Goal: Information Seeking & Learning: Learn about a topic

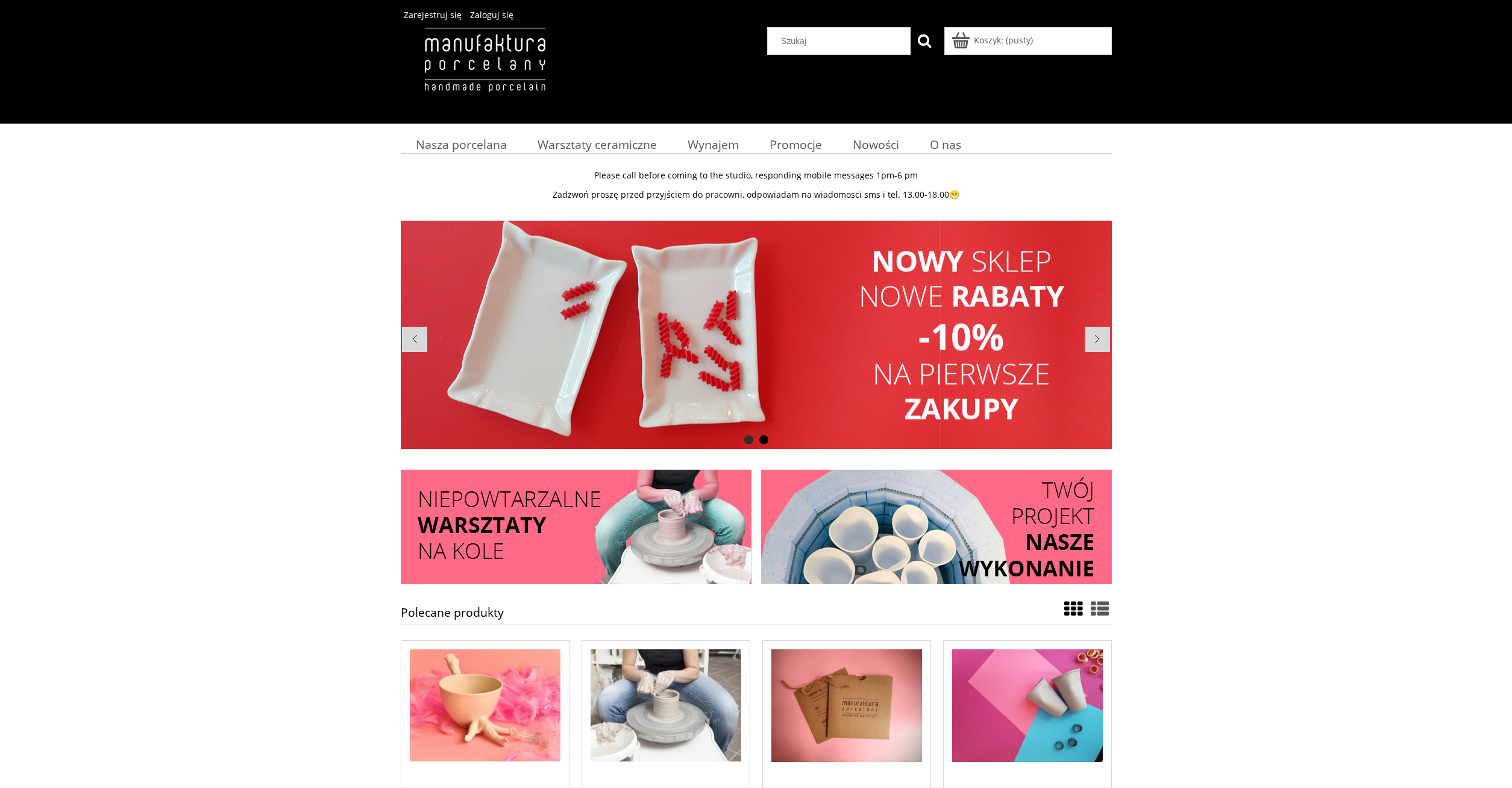
click at [732, 361] on li at bounding box center [756, 334] width 711 height 229
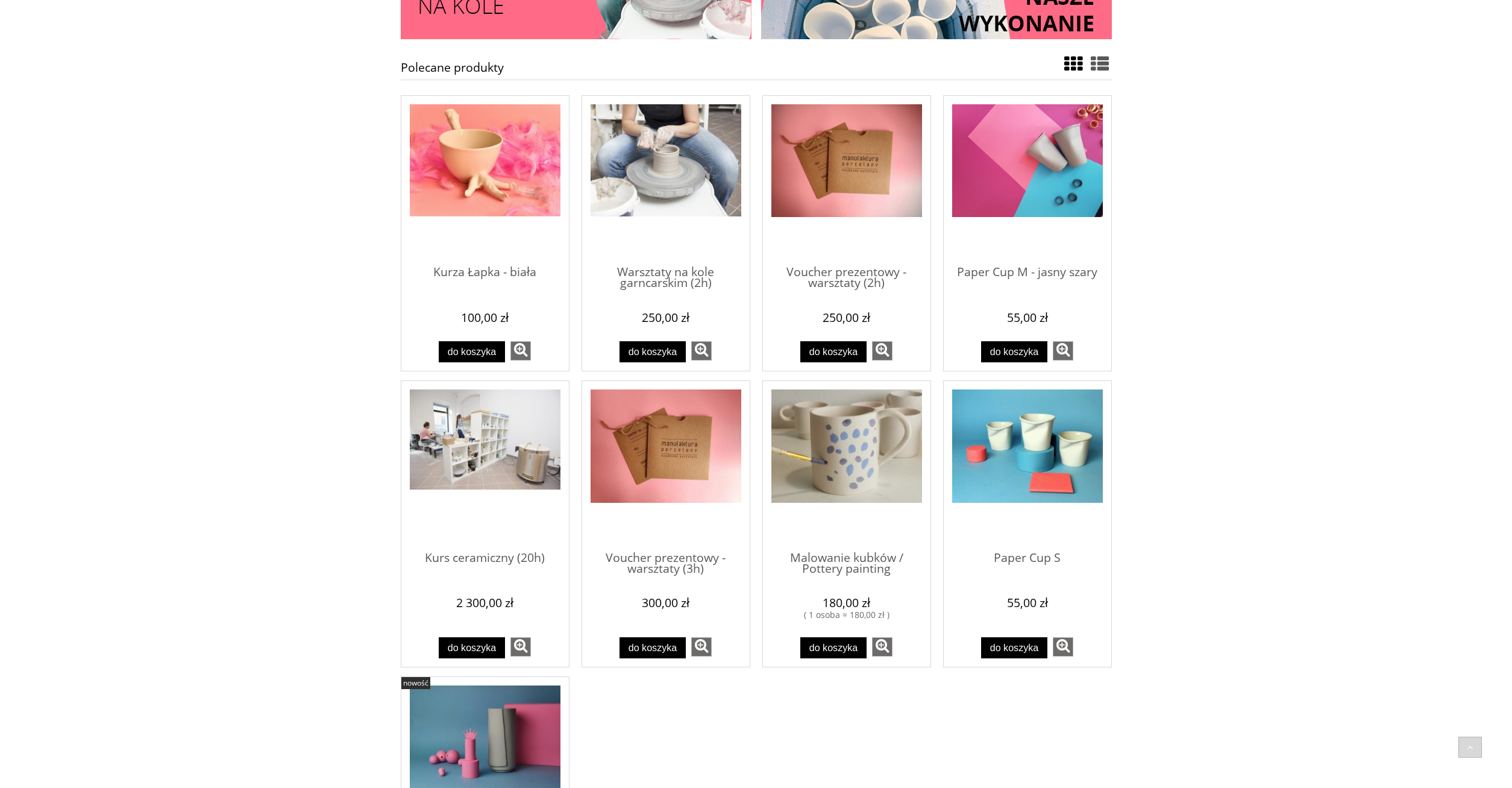
scroll to position [553, 0]
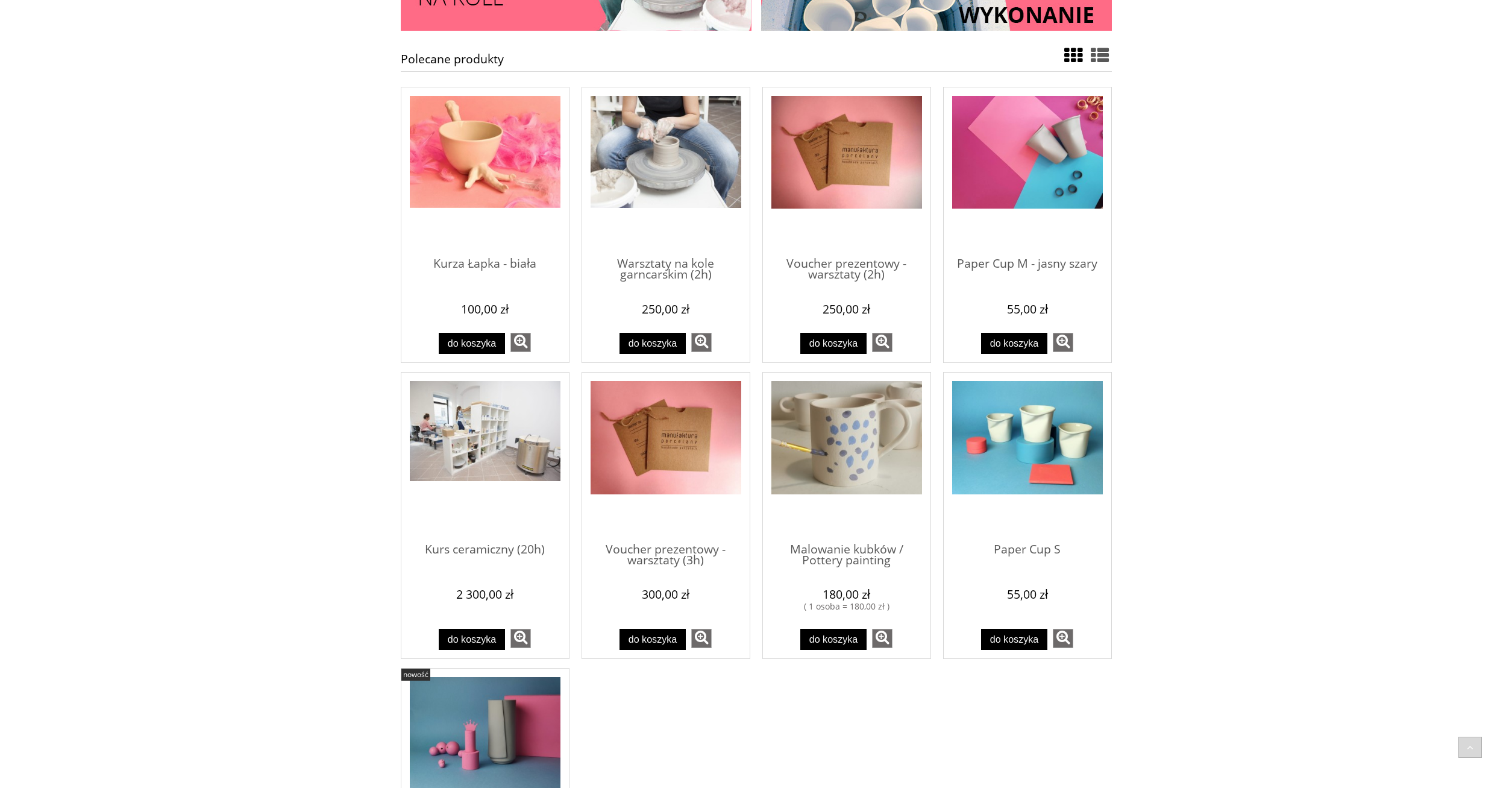
click at [1035, 431] on img "Przejdź do produktu Paper Cup S" at bounding box center [1027, 437] width 151 height 113
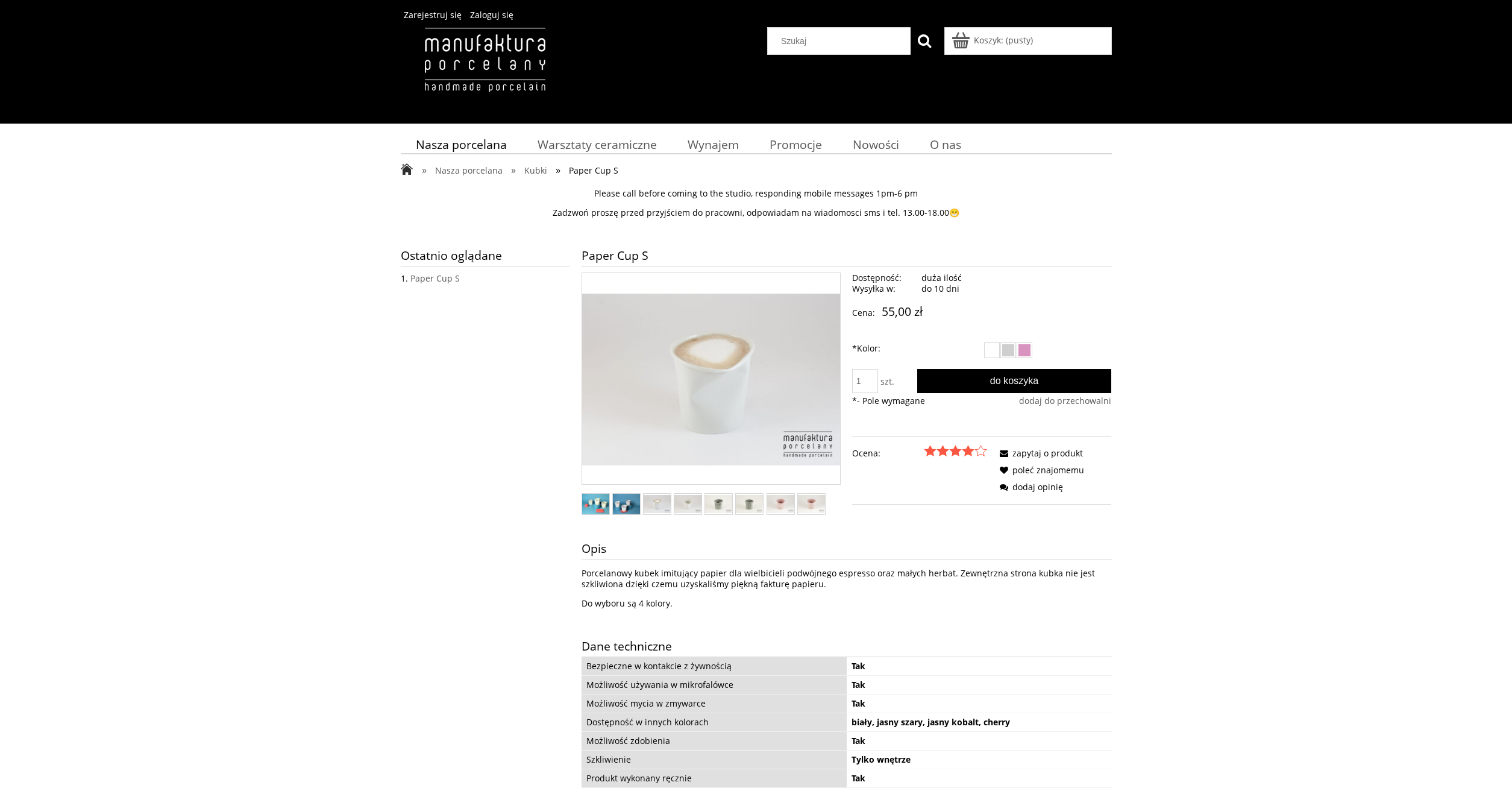
click at [649, 505] on img "Miniaturka 3 z 8. PCS-b06_web.jpg. Naciśnij Enter lub spację, aby otworzyć wybr…" at bounding box center [658, 504] width 27 height 18
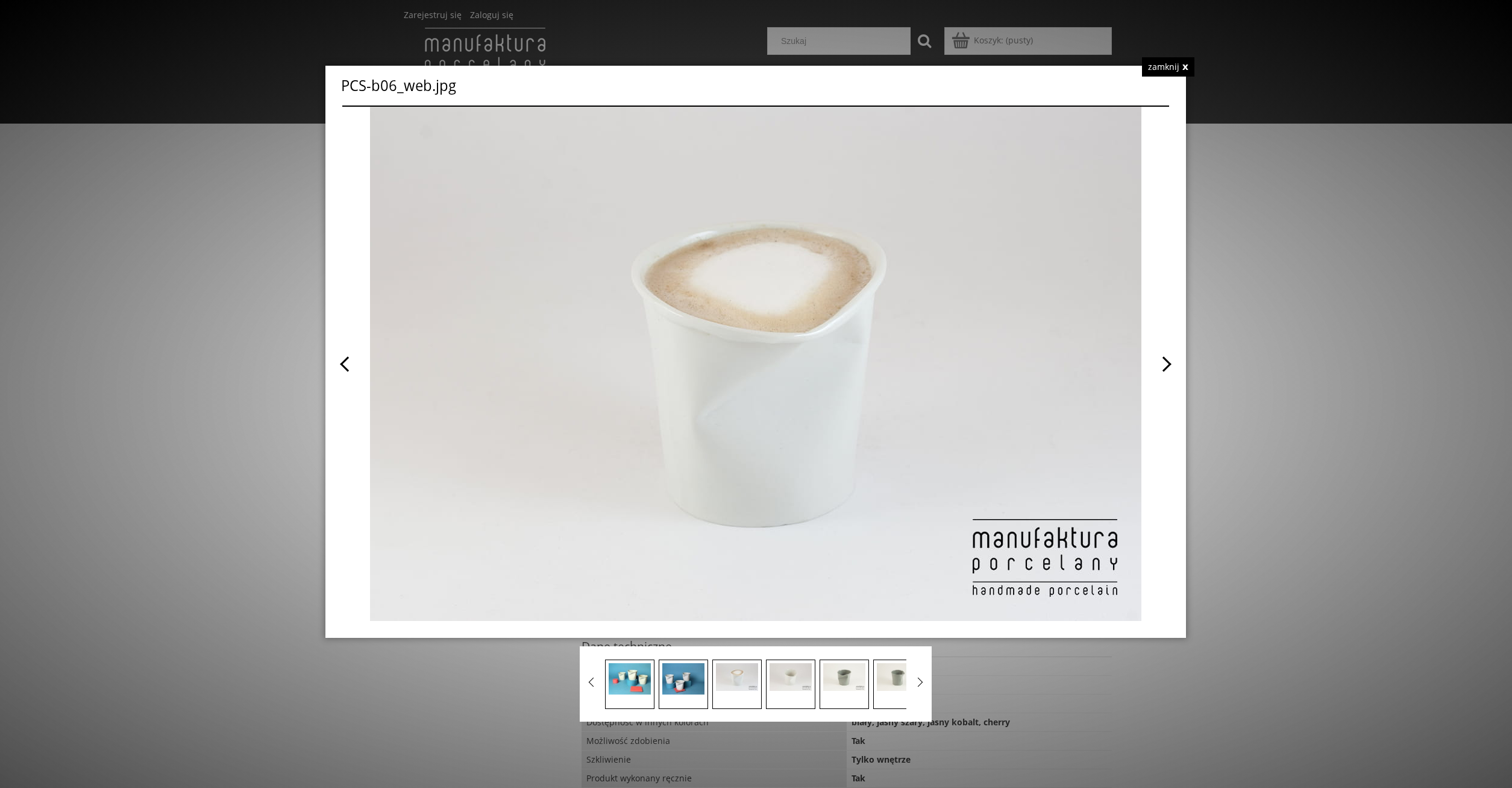
click at [1169, 365] on span at bounding box center [962, 363] width 413 height 514
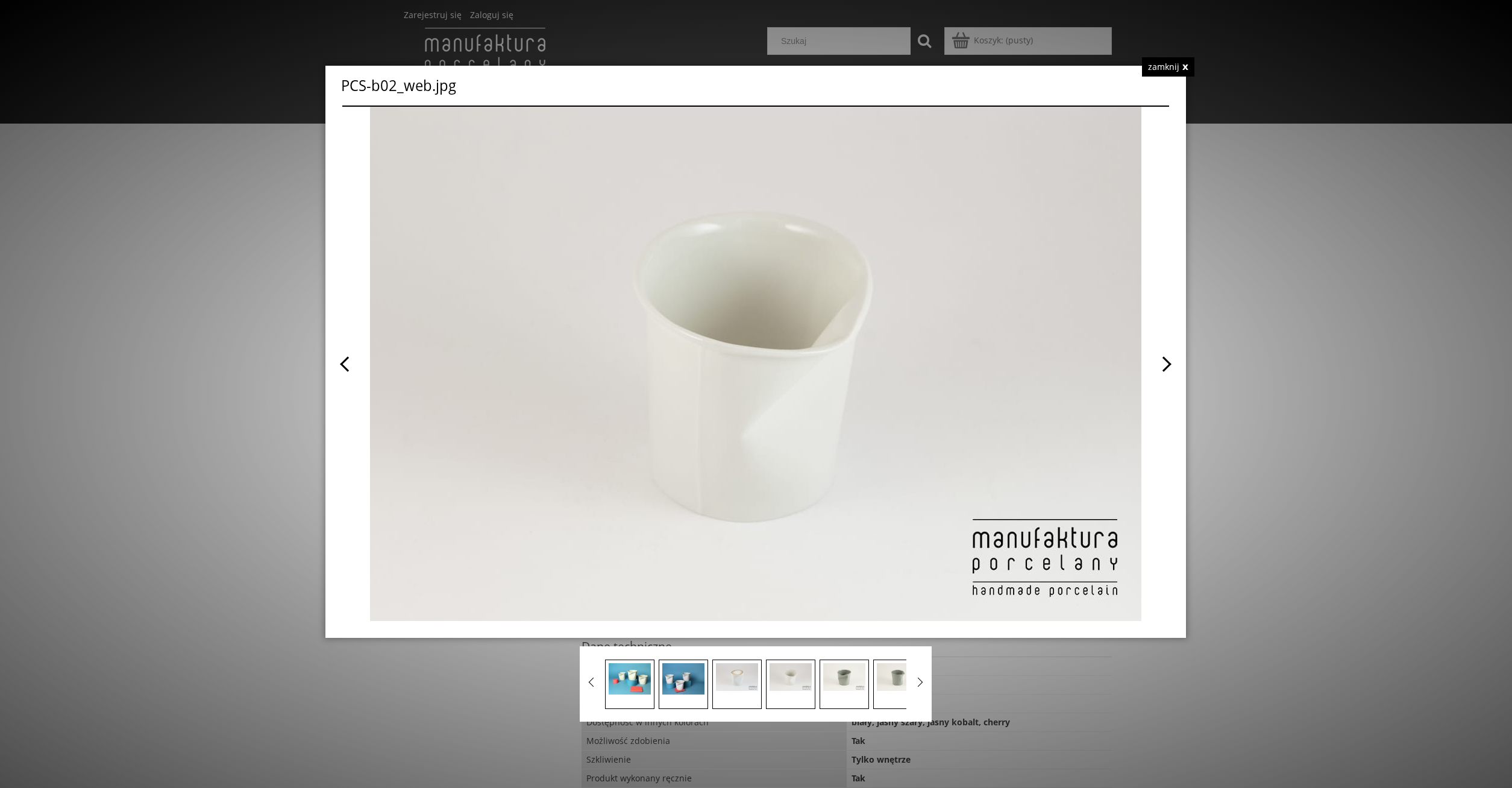
click at [1169, 365] on span at bounding box center [962, 363] width 413 height 514
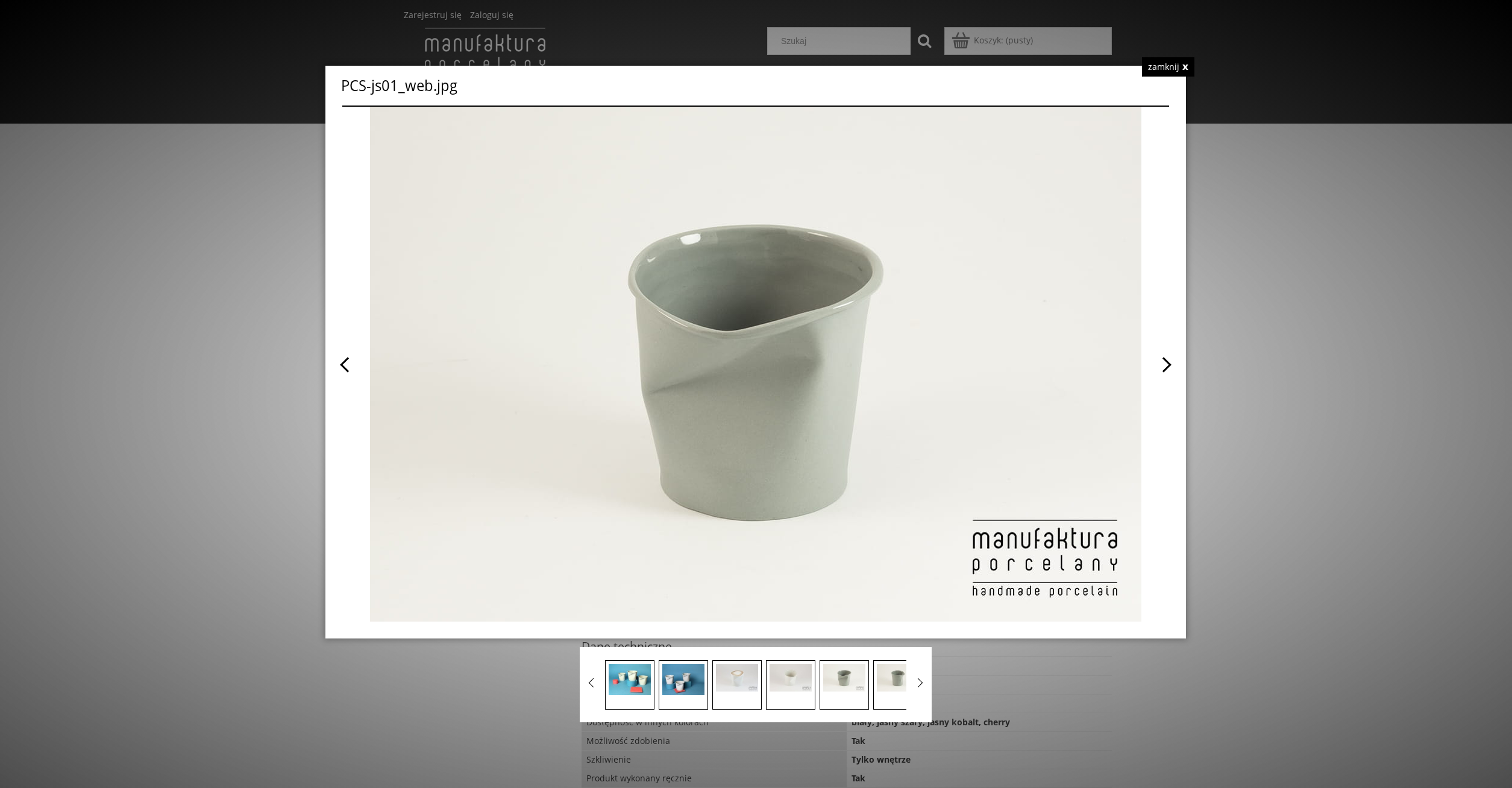
click at [1169, 365] on span at bounding box center [962, 364] width 413 height 515
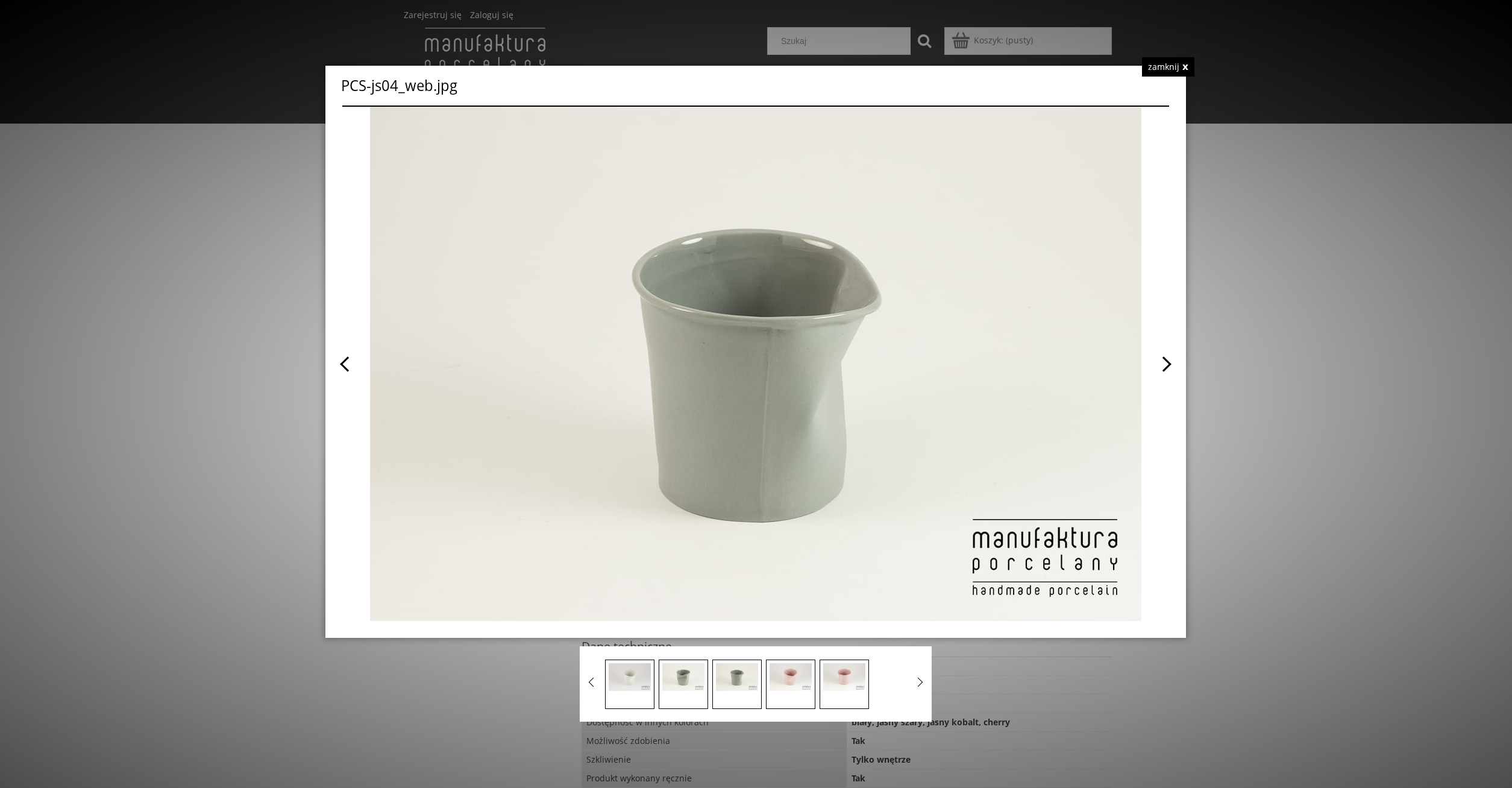
click at [1169, 365] on span at bounding box center [962, 363] width 413 height 514
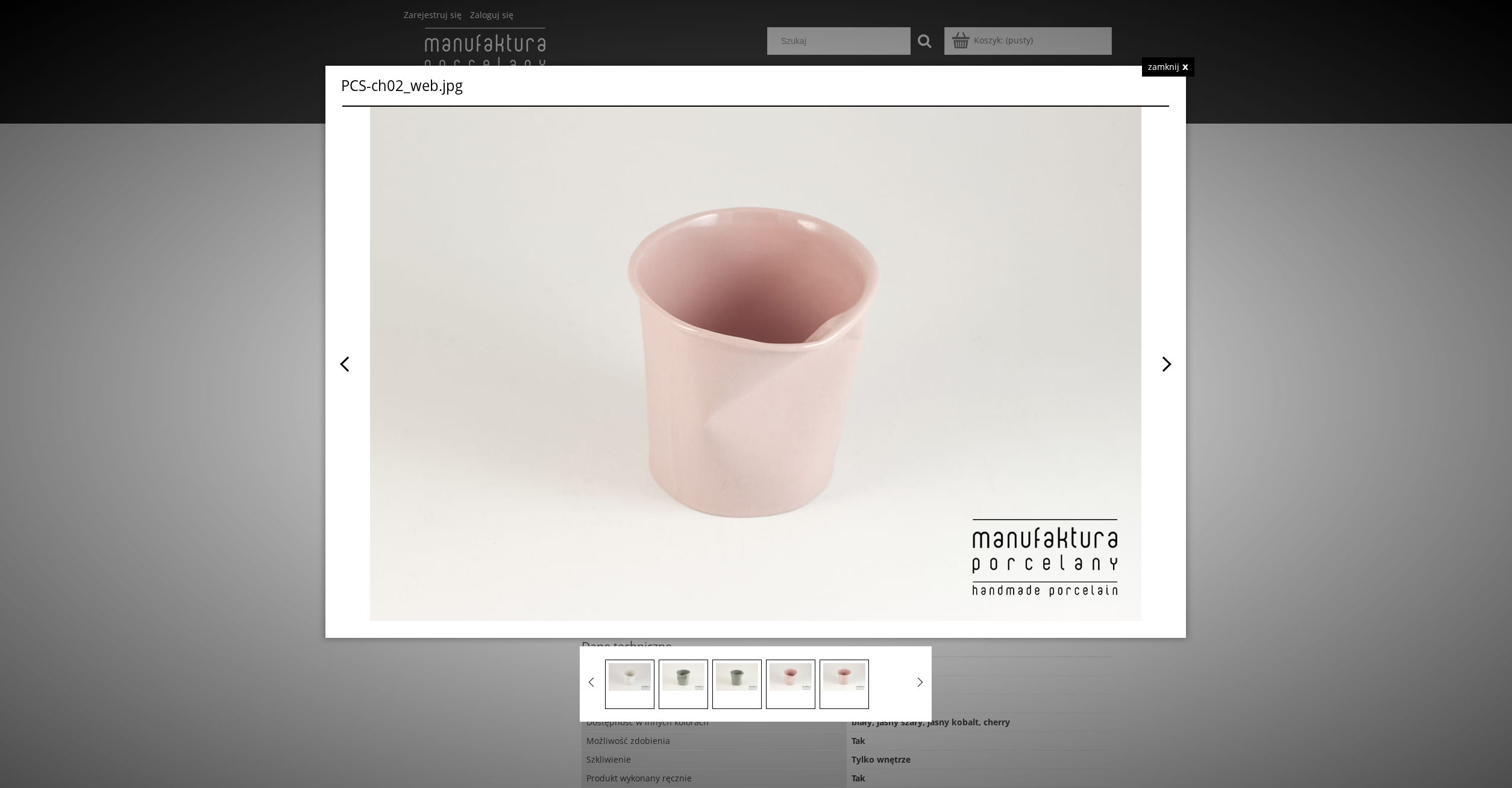
click at [1169, 365] on span at bounding box center [962, 363] width 413 height 514
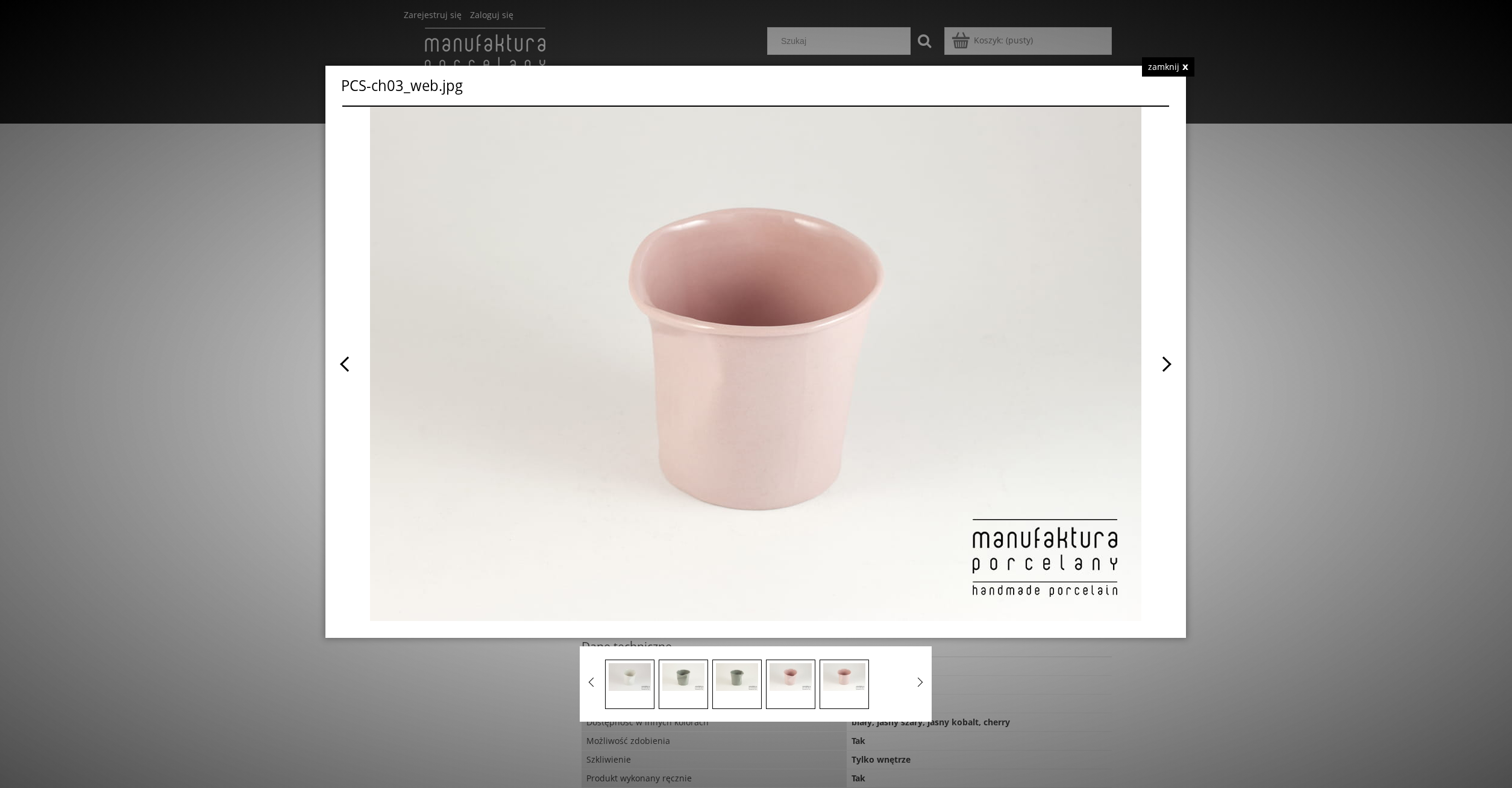
click at [1169, 365] on span at bounding box center [962, 363] width 413 height 514
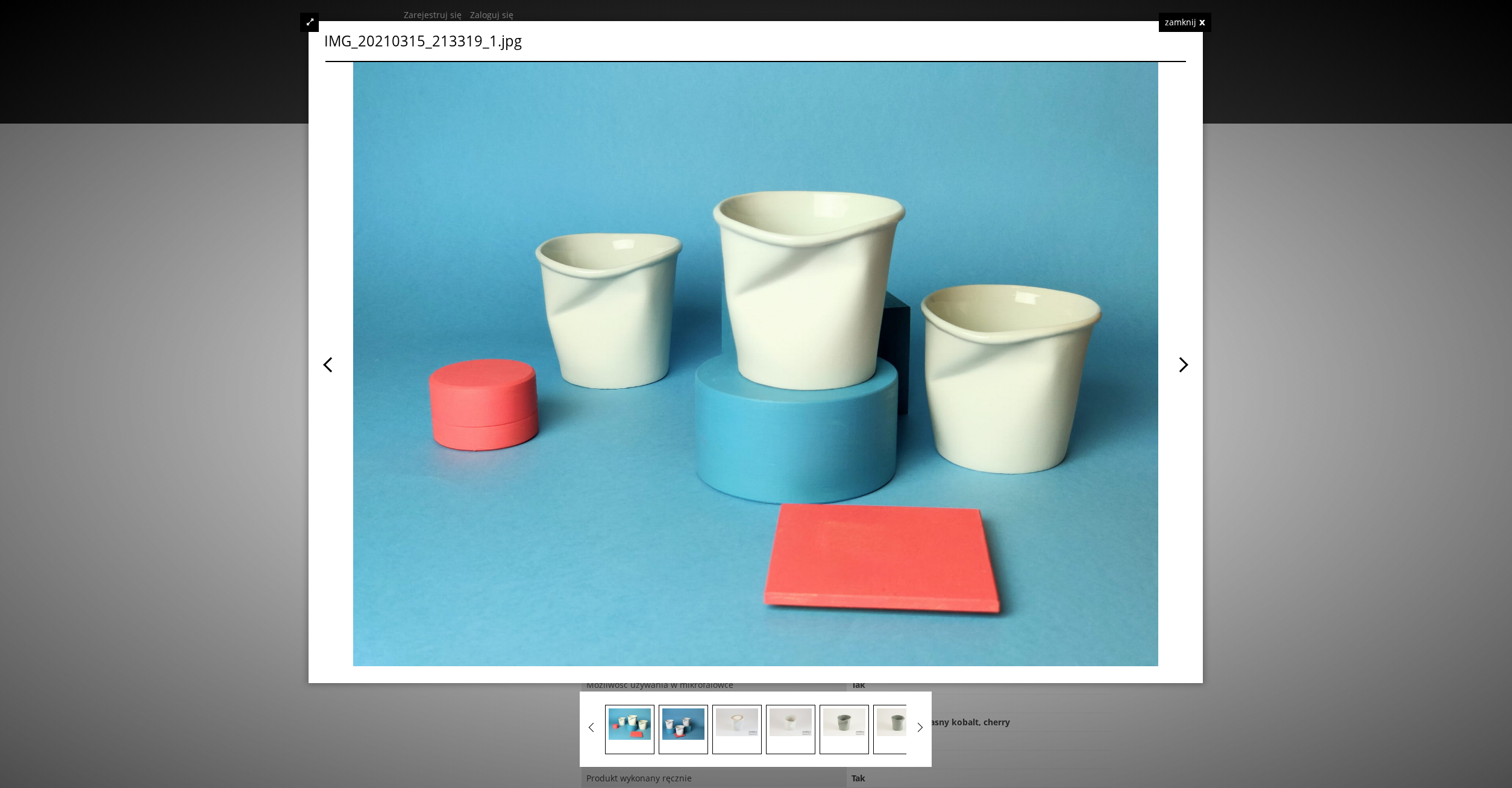
click at [1199, 17] on div "zamknij" at bounding box center [1185, 22] width 52 height 19
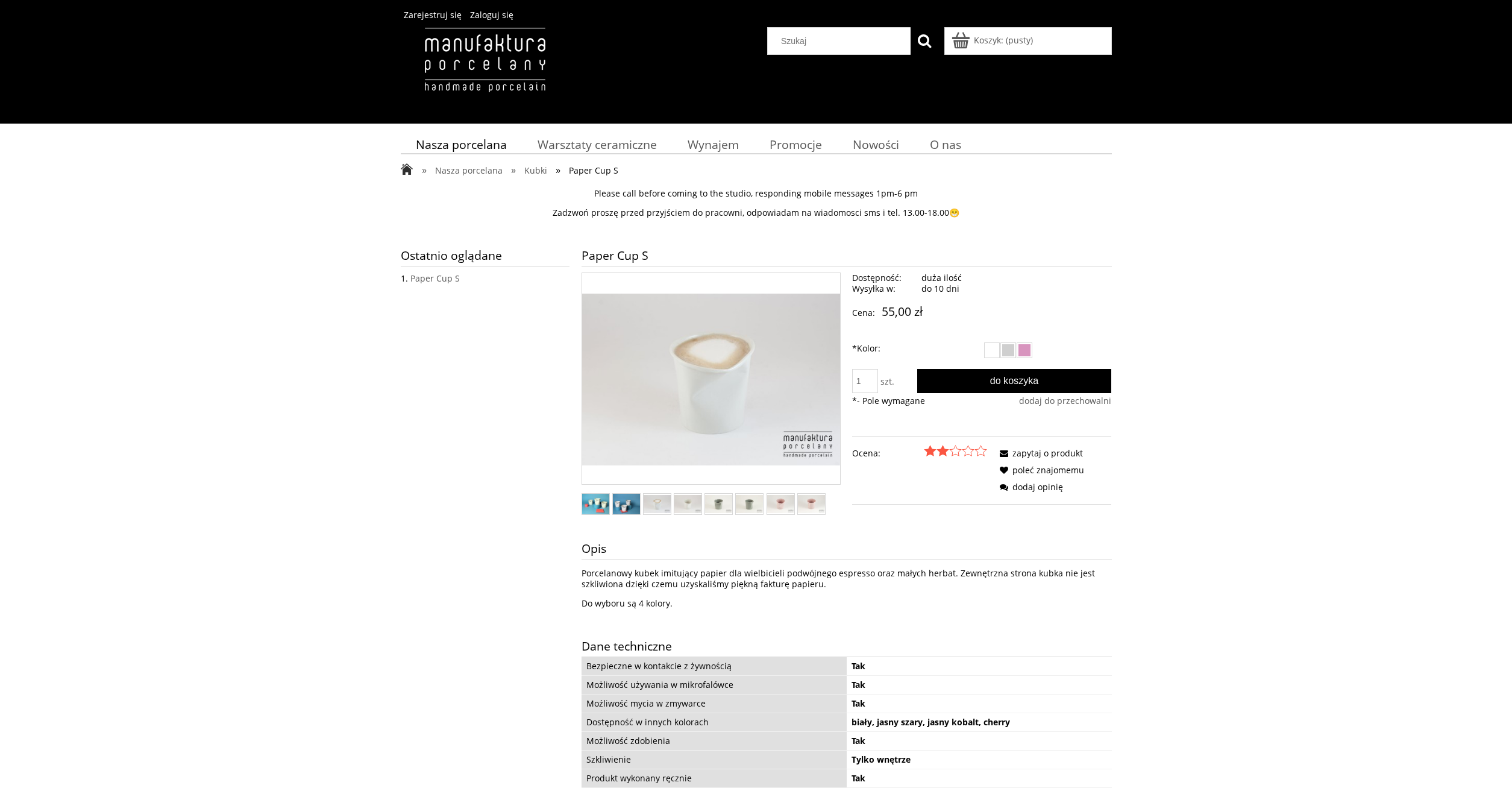
click at [946, 455] on img at bounding box center [942, 450] width 12 height 12
click at [957, 452] on img at bounding box center [955, 450] width 12 height 12
click at [956, 452] on img at bounding box center [955, 450] width 12 height 12
click at [970, 451] on img at bounding box center [968, 450] width 12 height 12
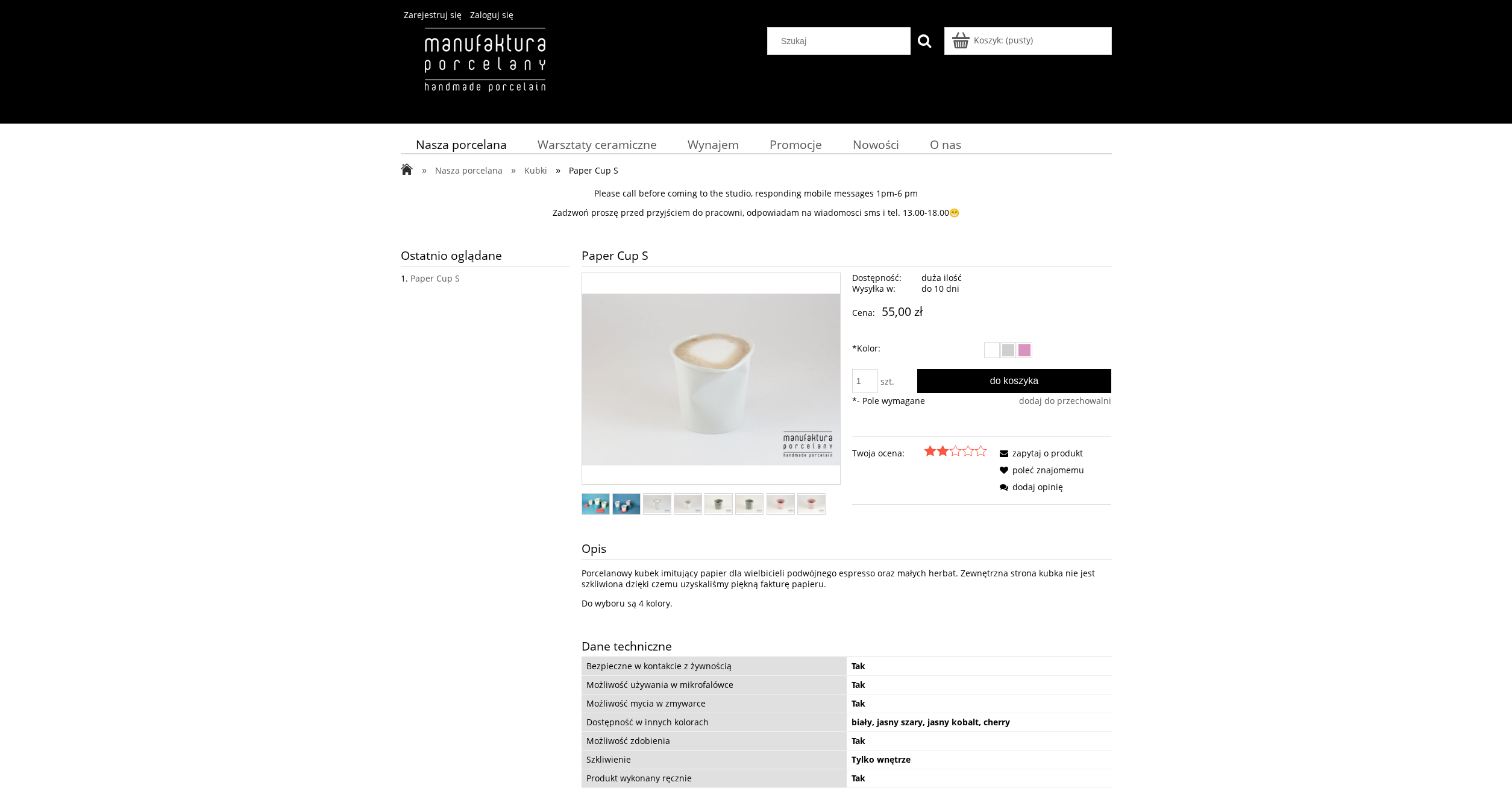
click at [977, 450] on img at bounding box center [981, 450] width 12 height 12
click at [984, 450] on img at bounding box center [981, 450] width 12 height 12
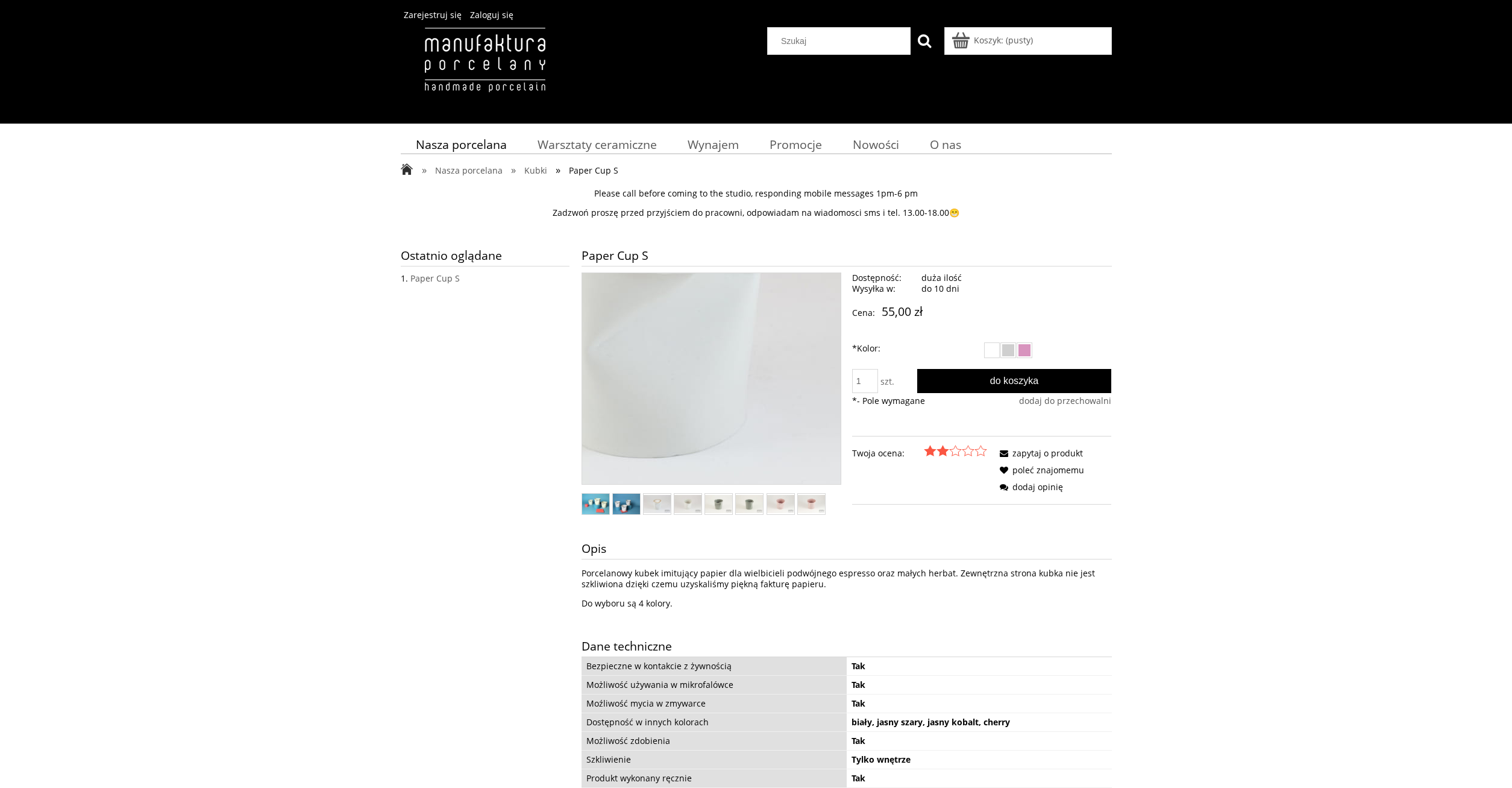
click at [712, 385] on img at bounding box center [647, 294] width 771 height 514
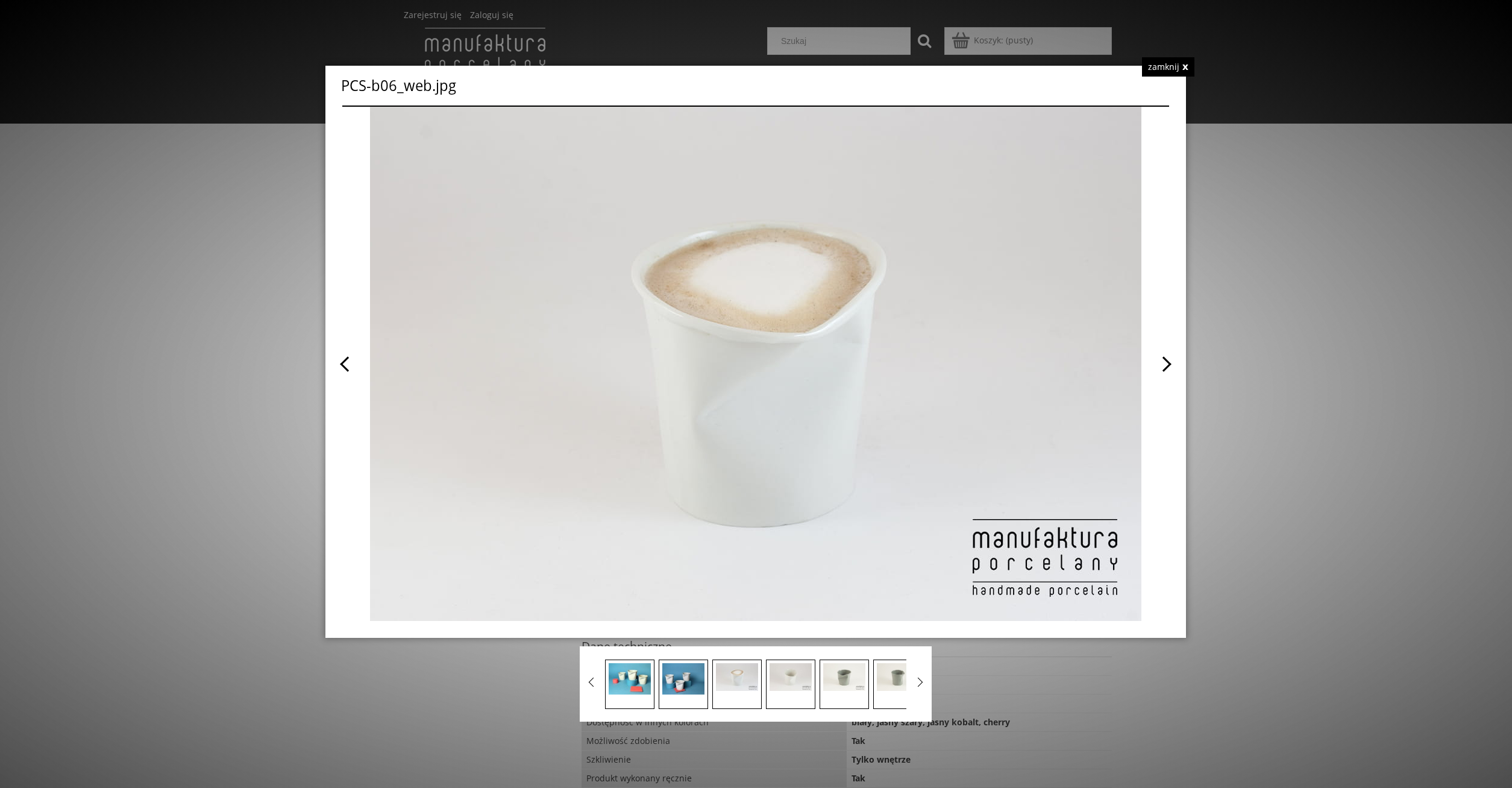
click at [1163, 362] on span at bounding box center [962, 363] width 413 height 514
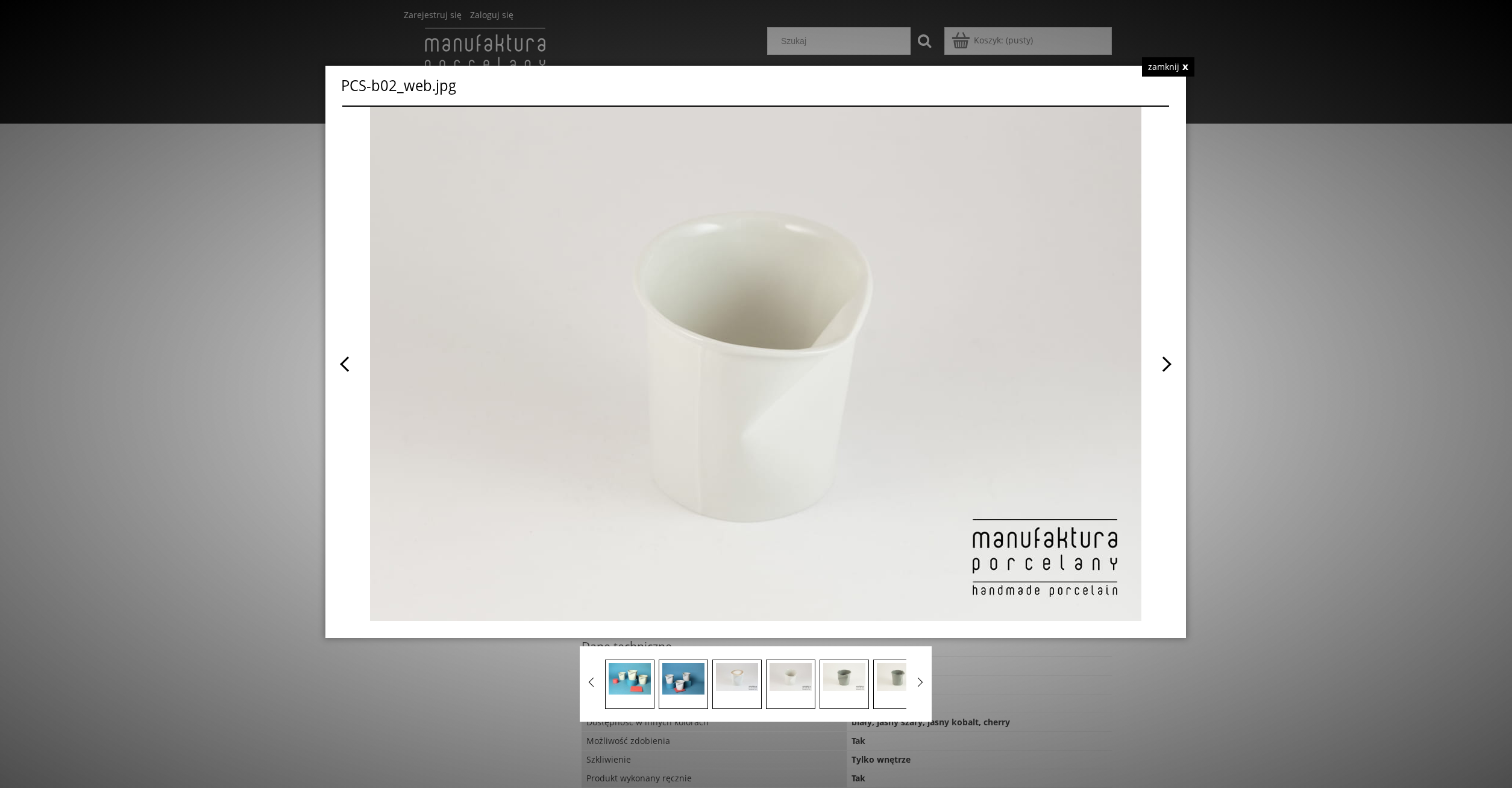
click at [1163, 362] on span at bounding box center [962, 363] width 413 height 514
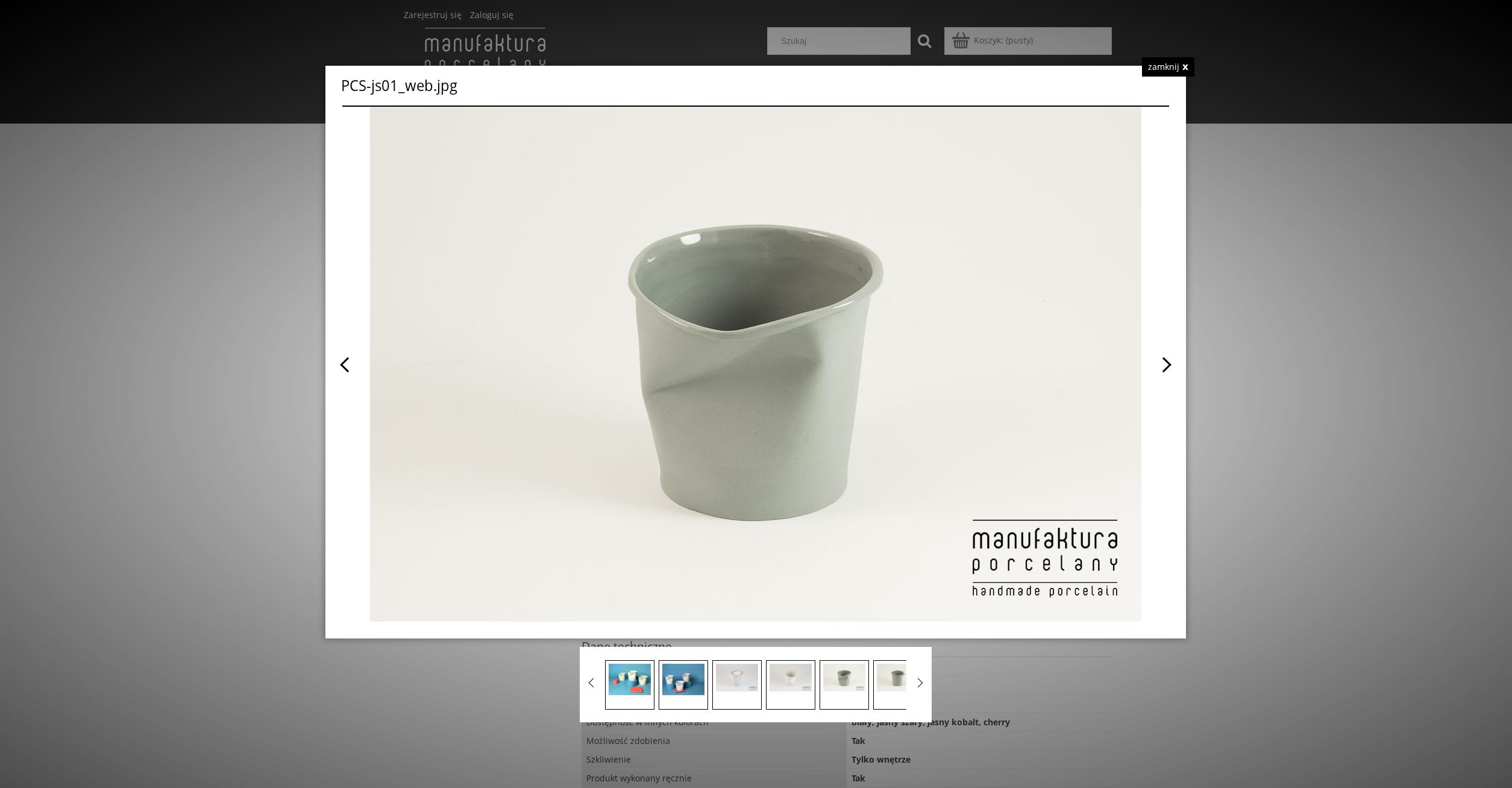
click at [1163, 362] on span at bounding box center [962, 364] width 413 height 515
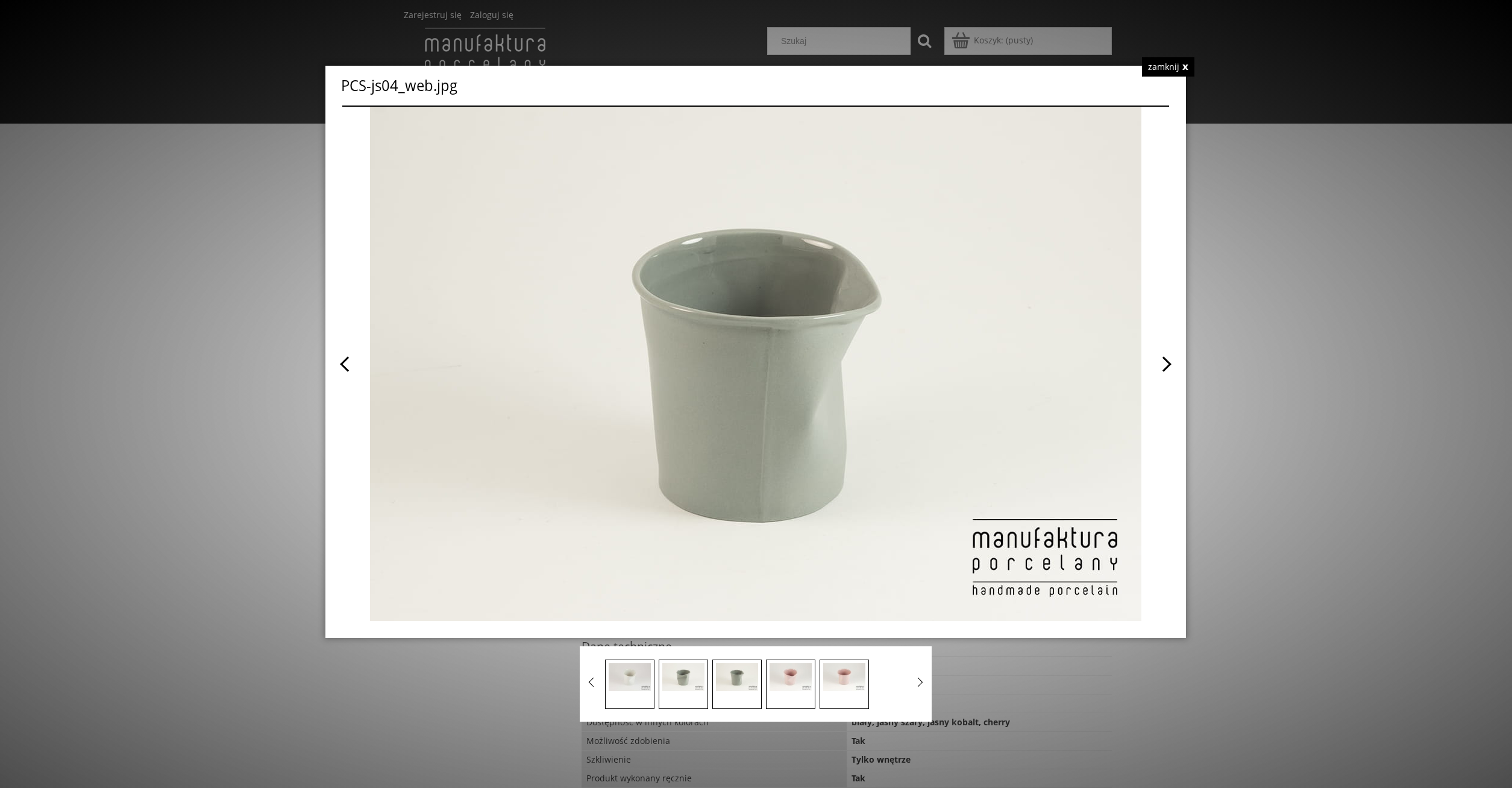
click at [1188, 67] on div "zamknij" at bounding box center [1168, 67] width 52 height 19
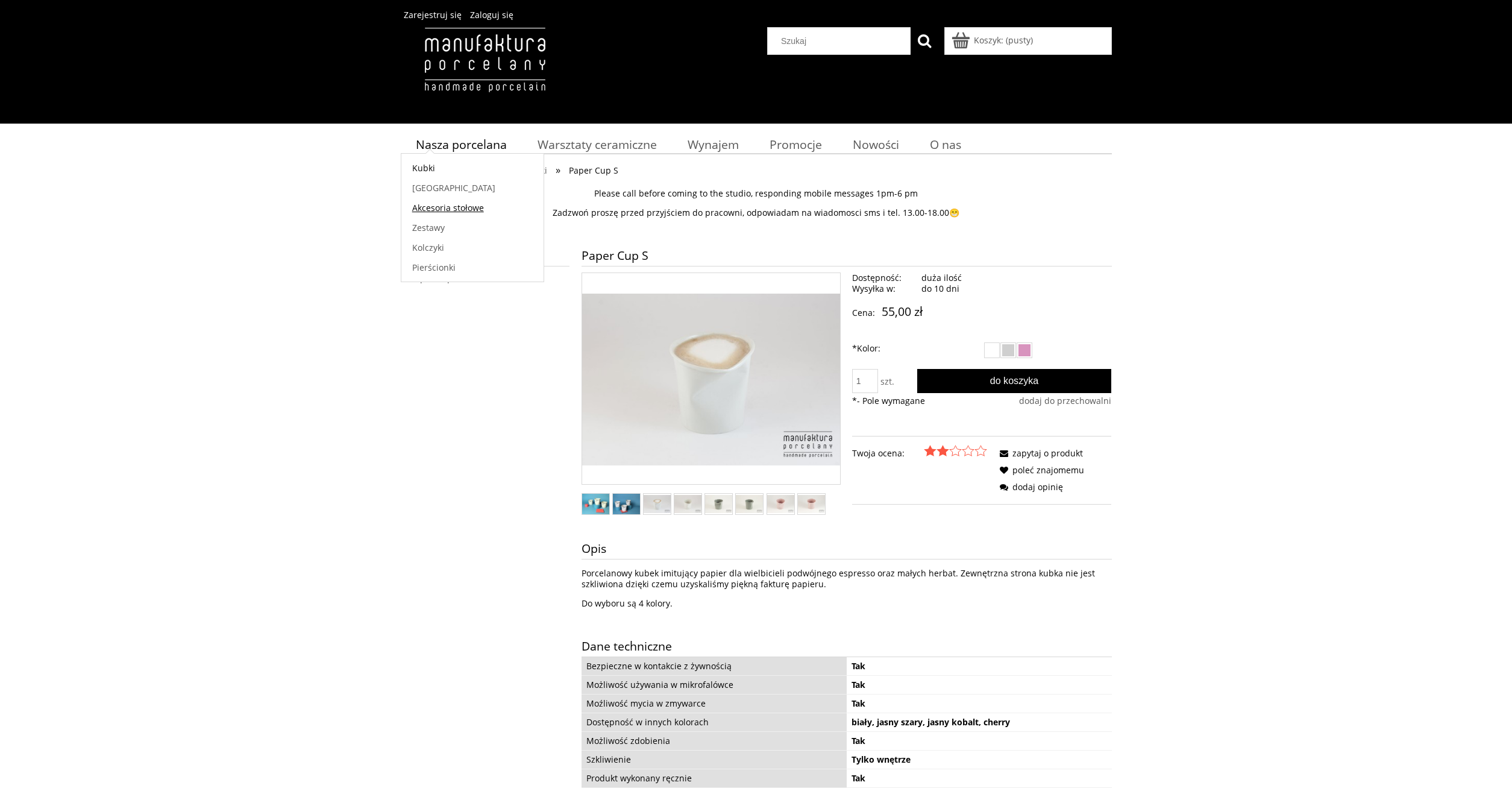
click at [456, 209] on span "Akcesoria stołowe" at bounding box center [448, 207] width 71 height 12
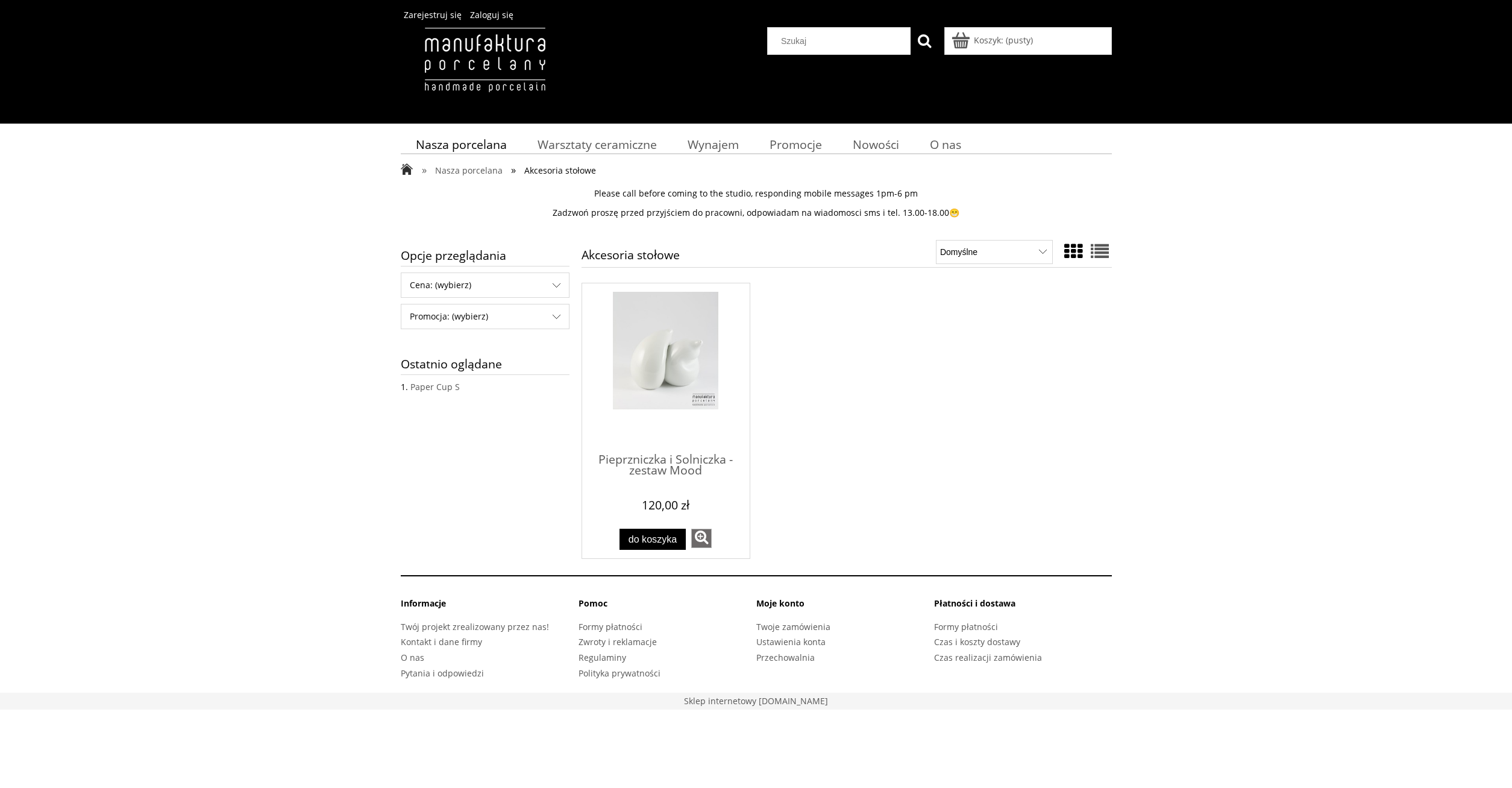
click at [654, 380] on img "Przejdź do produktu Pieprzniczka i Solniczka - zestaw Mood" at bounding box center [665, 350] width 105 height 117
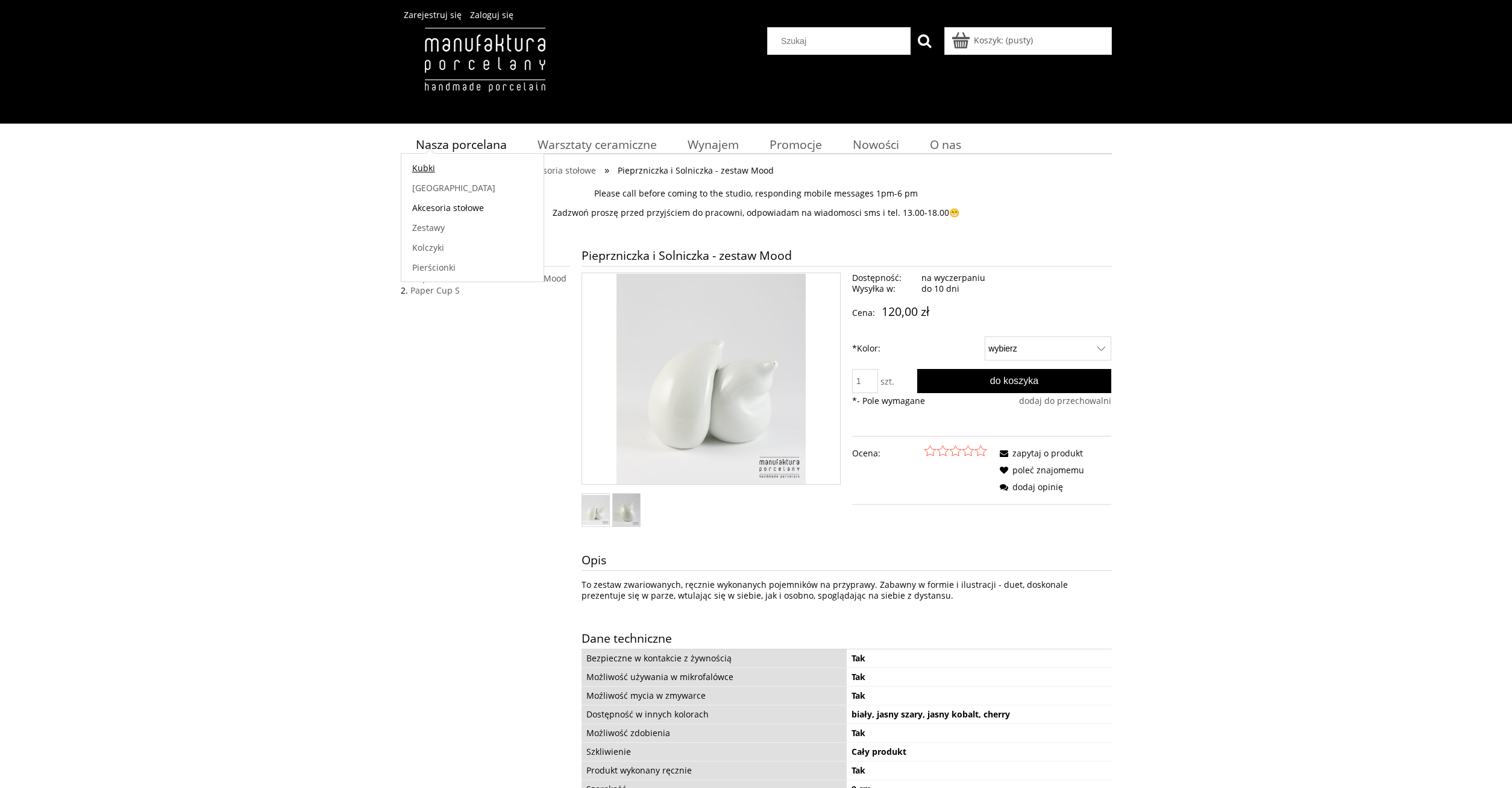
click at [428, 169] on span "Kubki" at bounding box center [423, 167] width 23 height 12
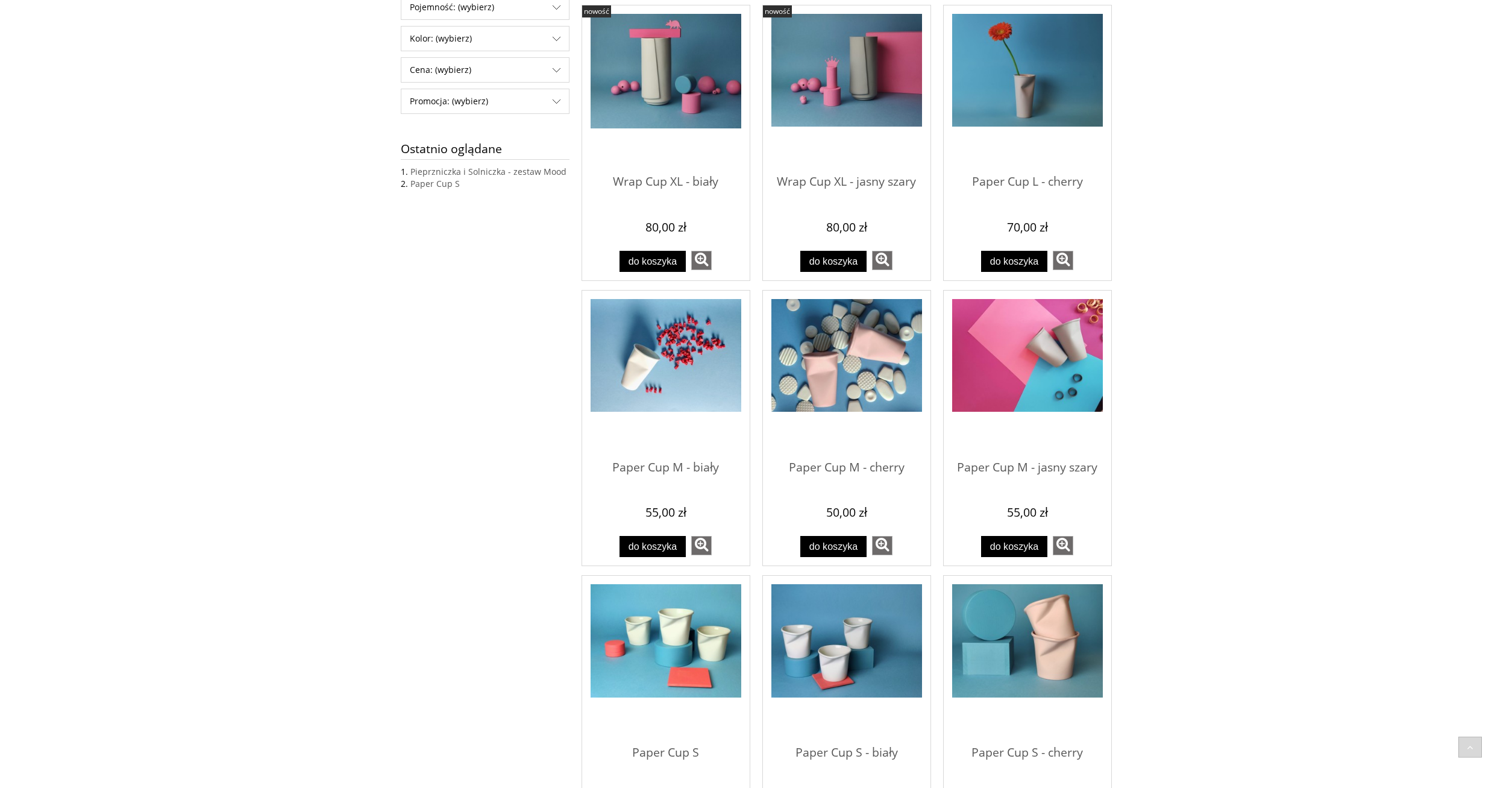
scroll to position [308, 0]
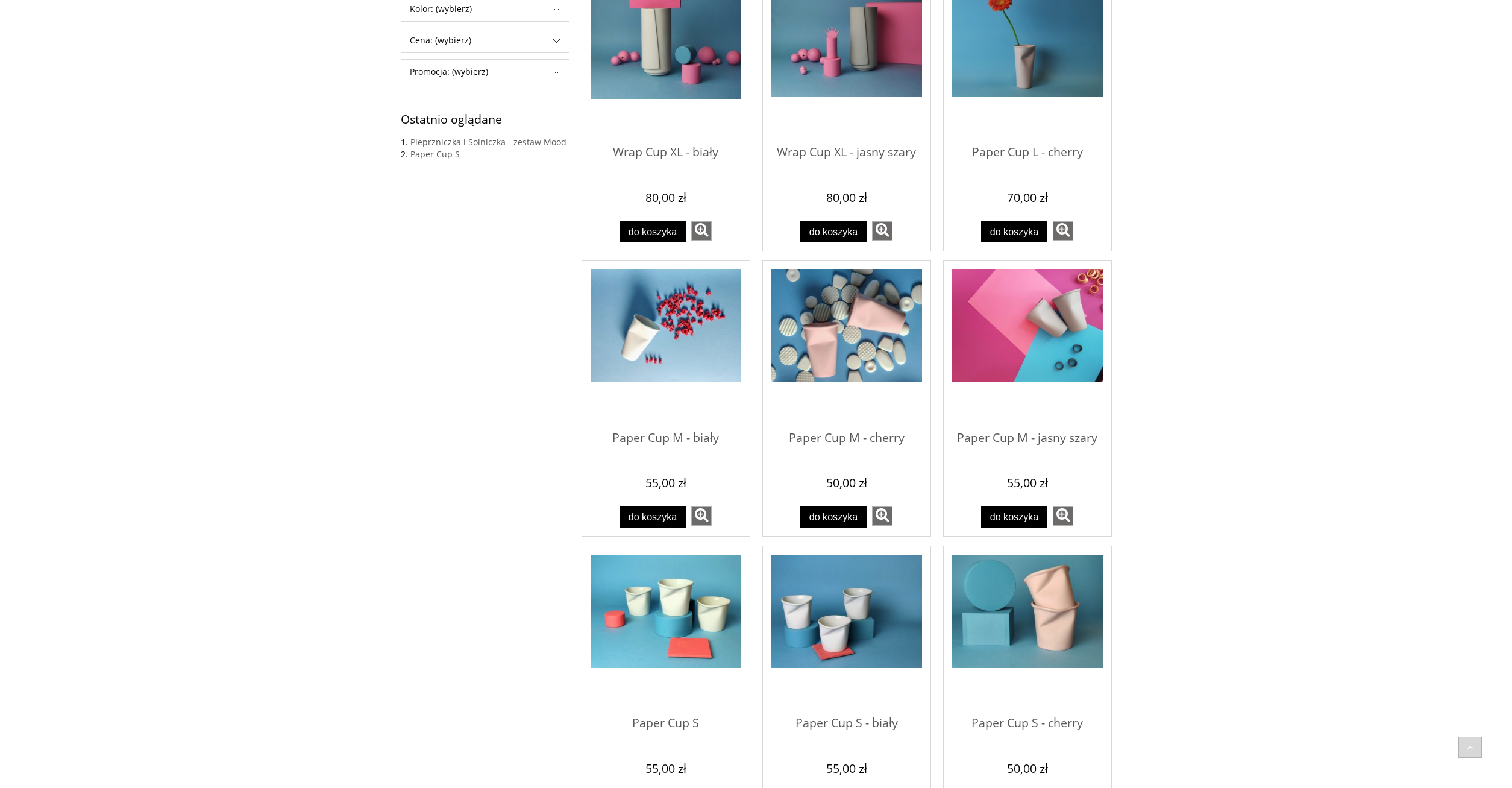
click at [624, 343] on img "Przejdź do produktu Paper Cup M - biały" at bounding box center [666, 325] width 151 height 113
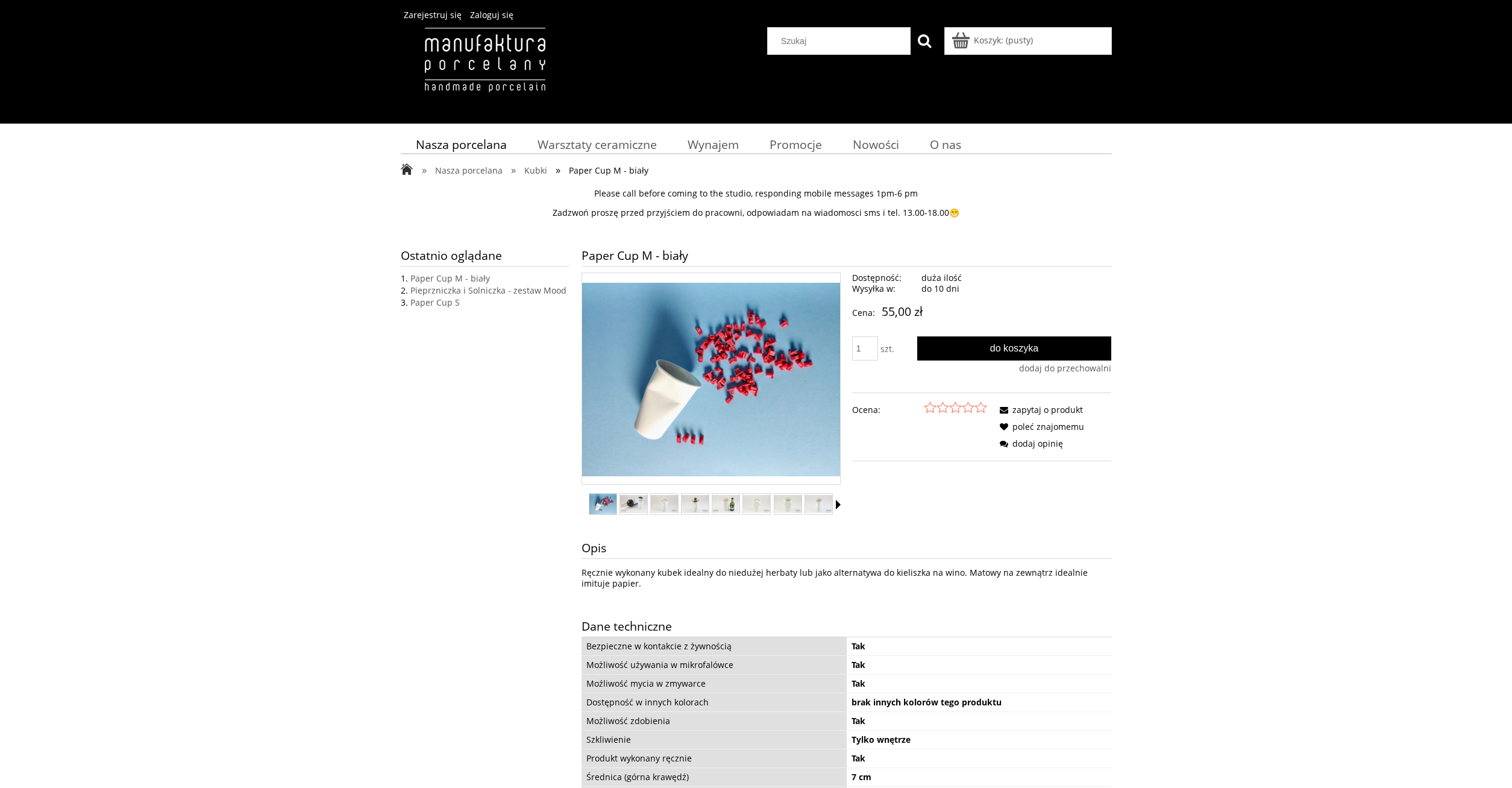
scroll to position [185, 0]
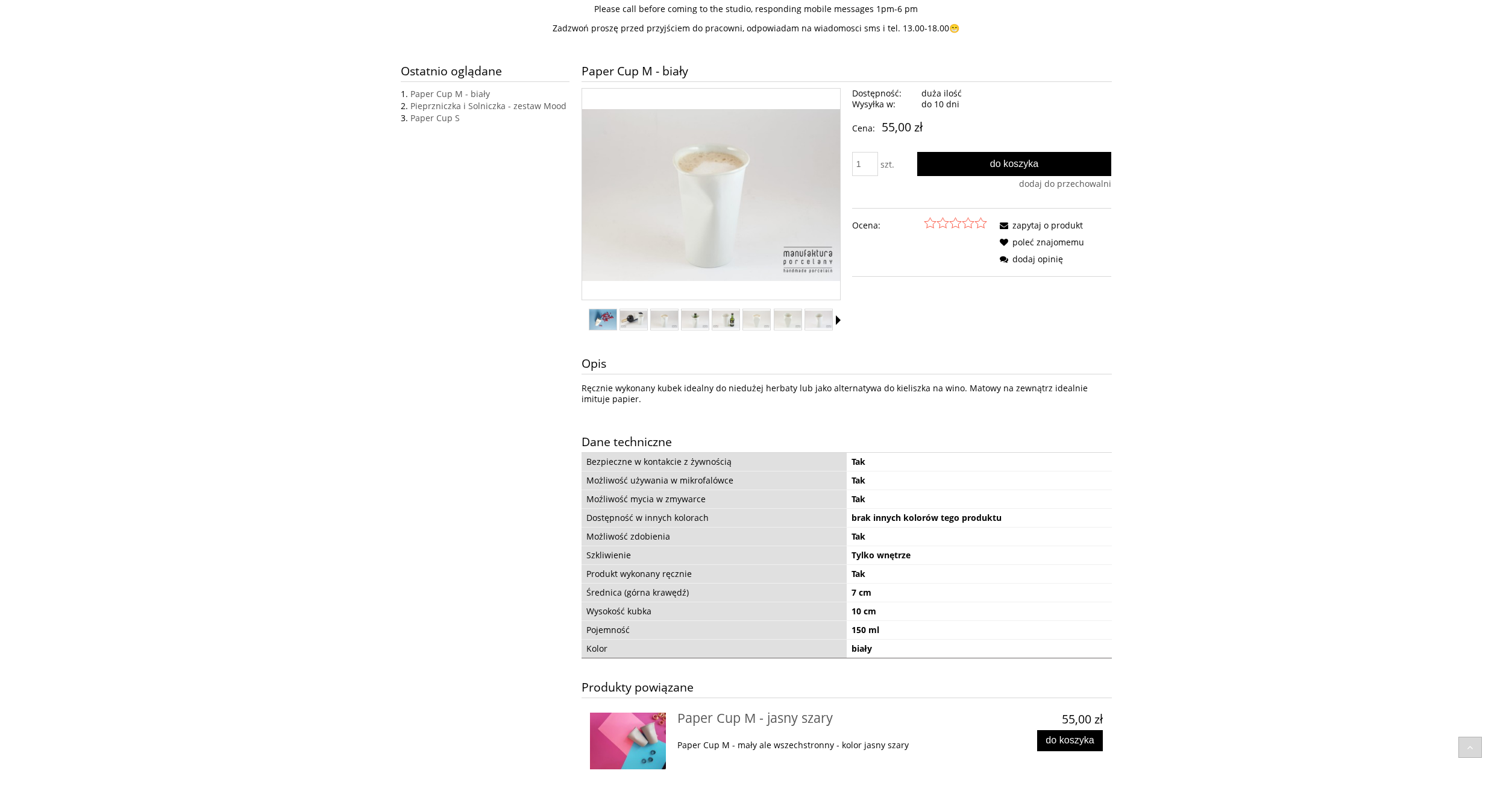
click at [659, 318] on img "Miniaturka 3 z 9. PCM-b04_web.jpg. Naciśnij Enter lub spację, aby otworzyć wybr…" at bounding box center [664, 319] width 27 height 18
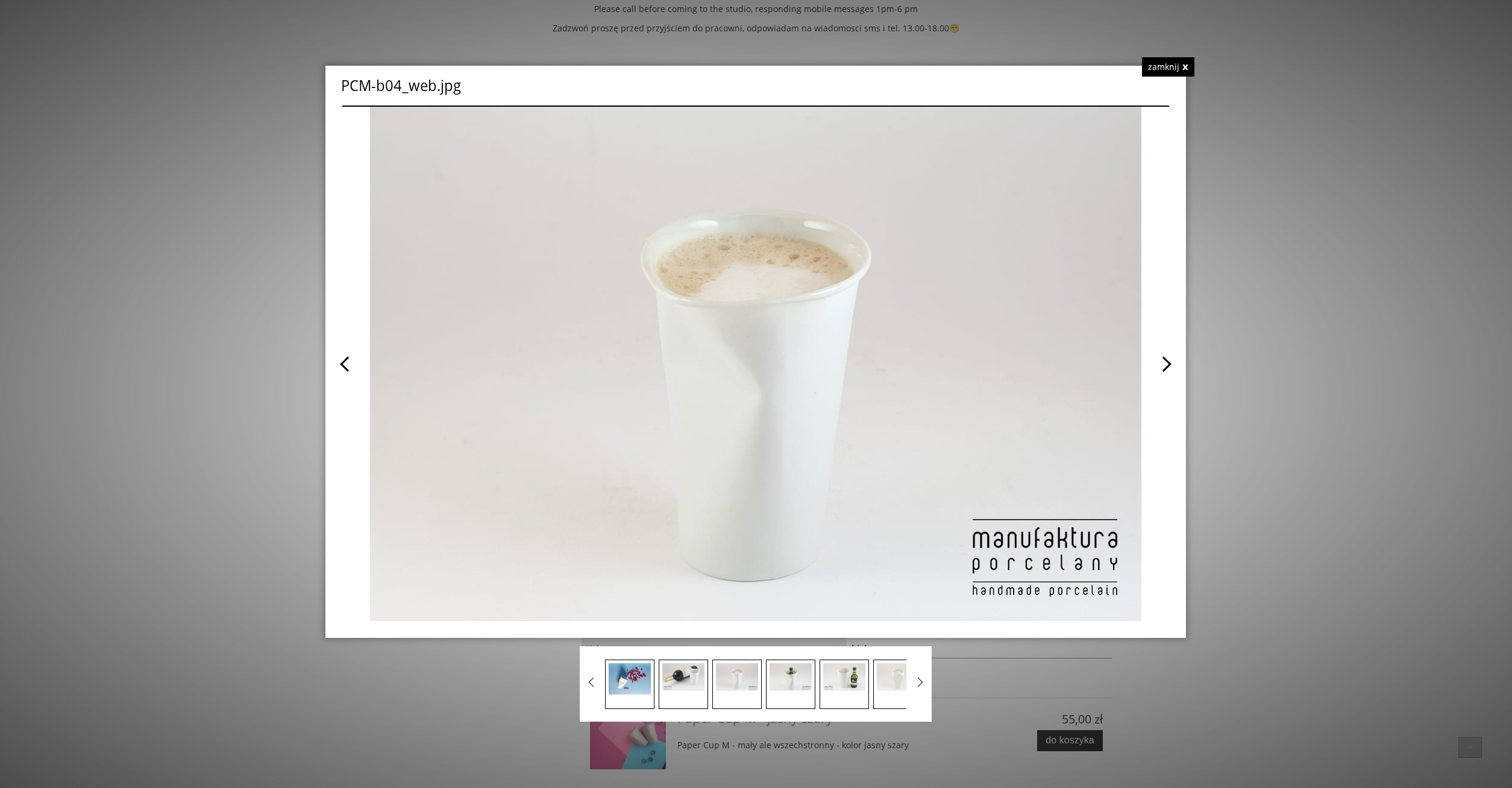
click at [1165, 365] on span at bounding box center [962, 363] width 413 height 514
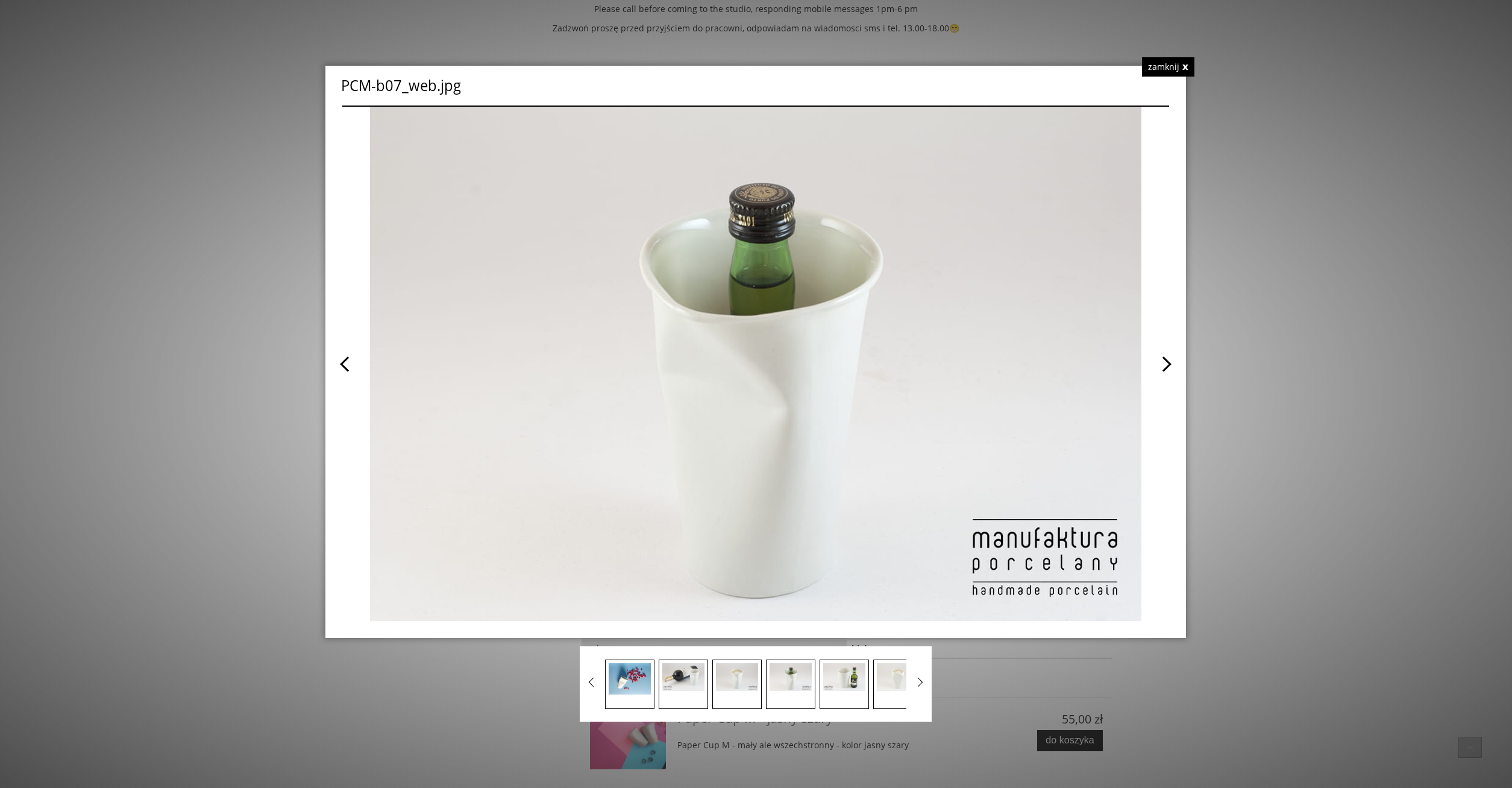
click at [1165, 365] on span at bounding box center [962, 363] width 413 height 514
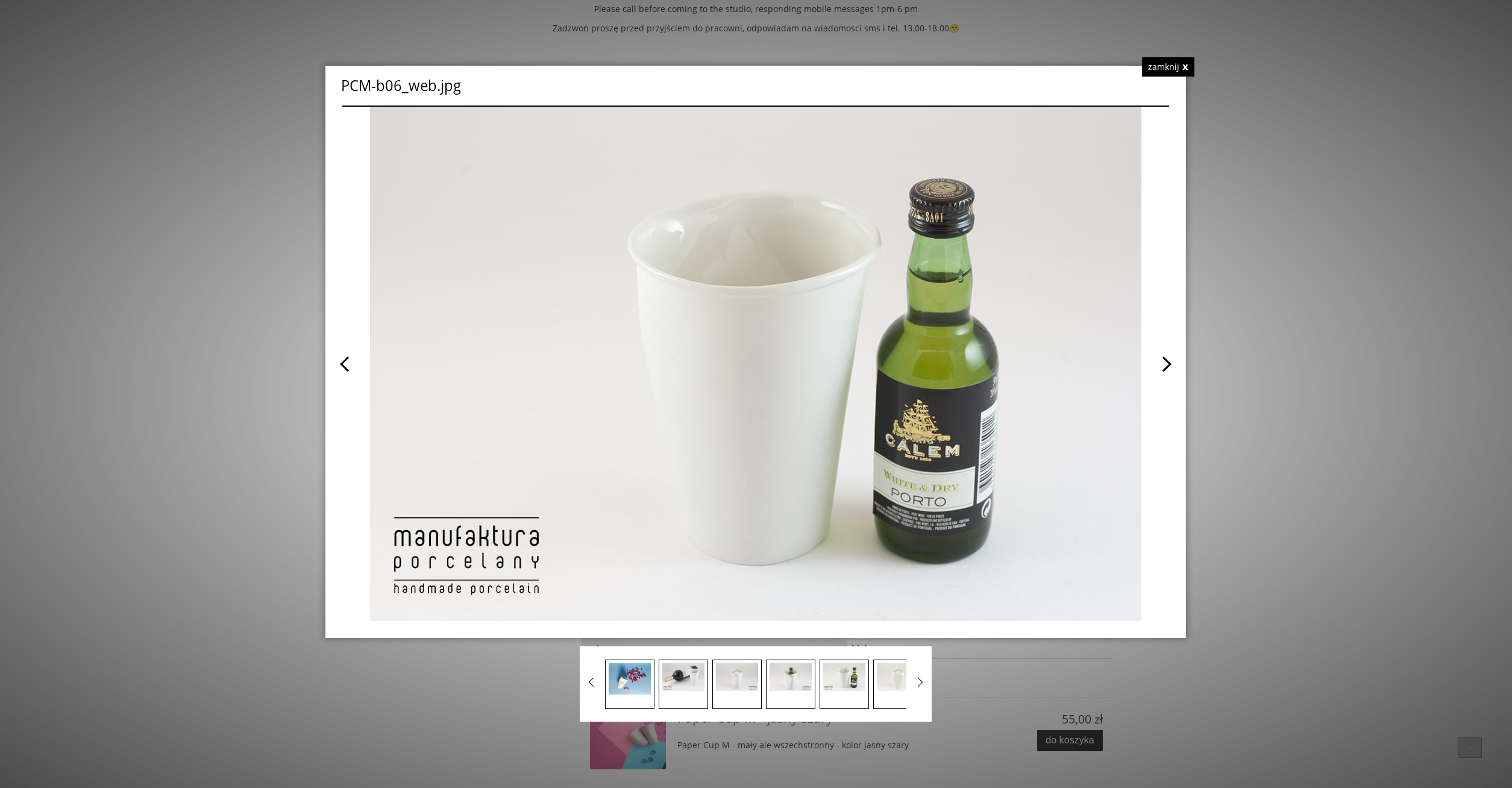
click at [1165, 365] on span at bounding box center [962, 363] width 413 height 514
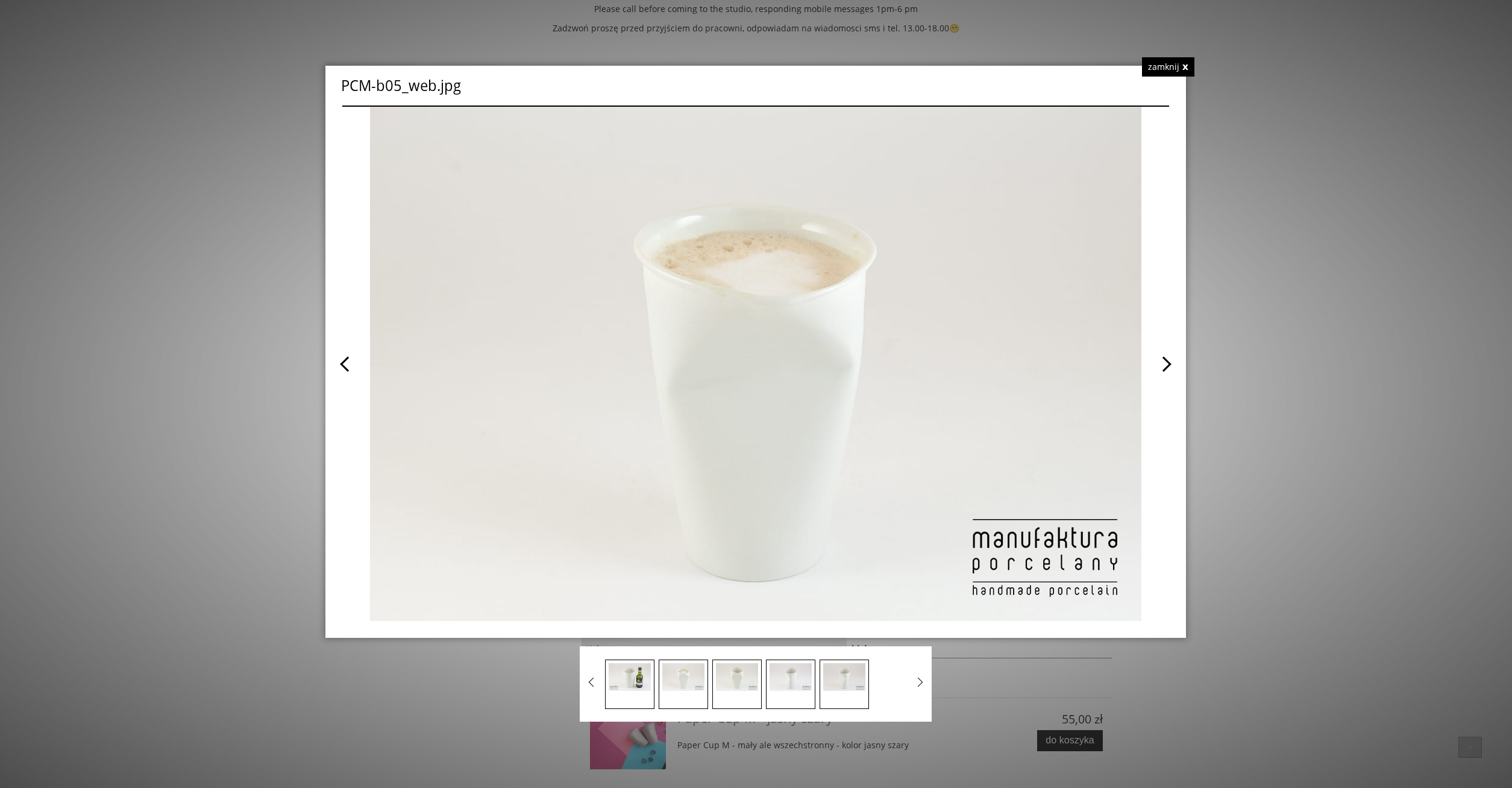
click at [1165, 365] on span at bounding box center [962, 363] width 413 height 514
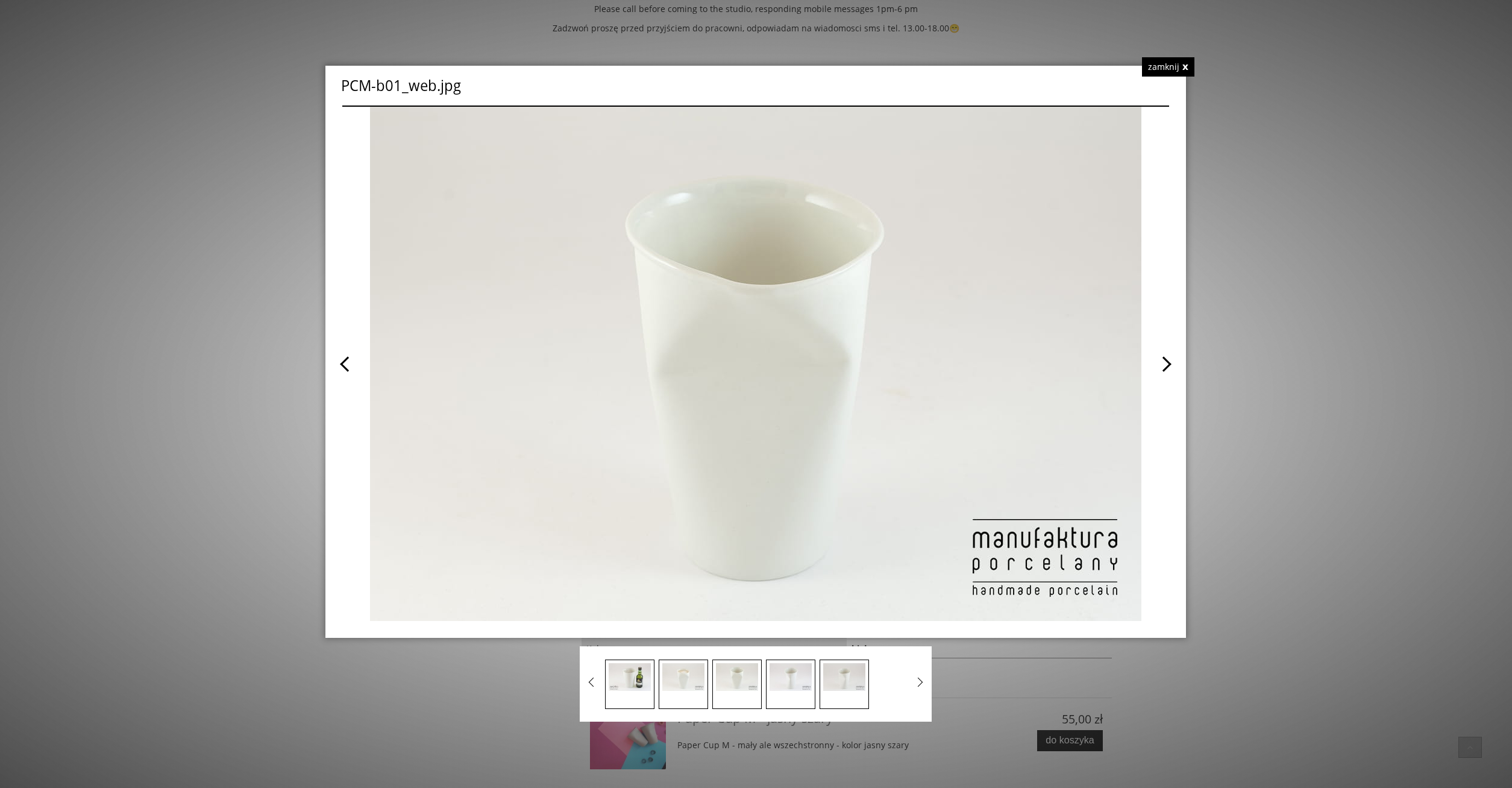
click at [1165, 365] on span at bounding box center [962, 363] width 413 height 514
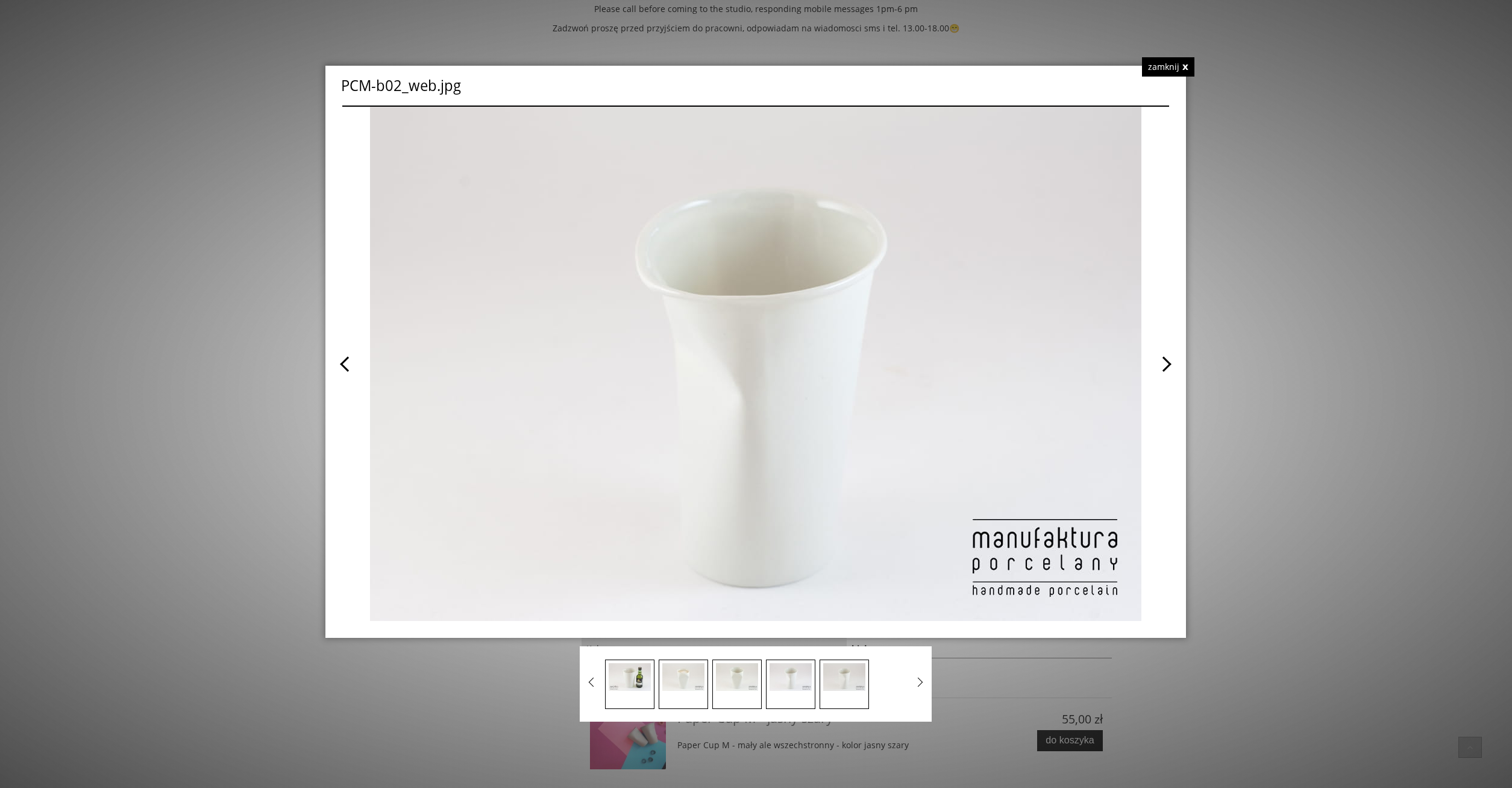
click at [1187, 63] on div "zamknij" at bounding box center [1168, 67] width 52 height 19
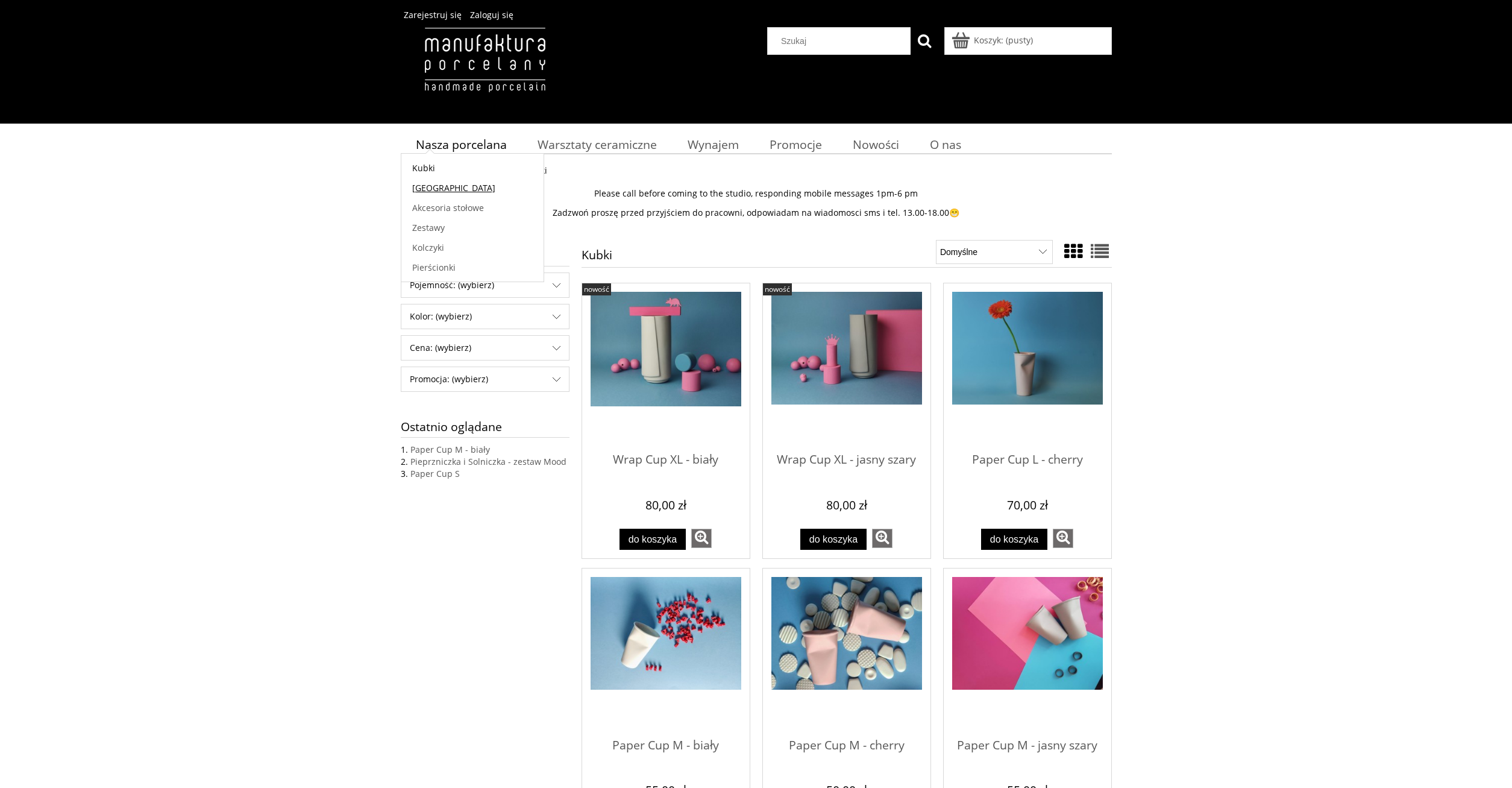
click at [430, 187] on span "[GEOGRAPHIC_DATA]" at bounding box center [454, 187] width 83 height 12
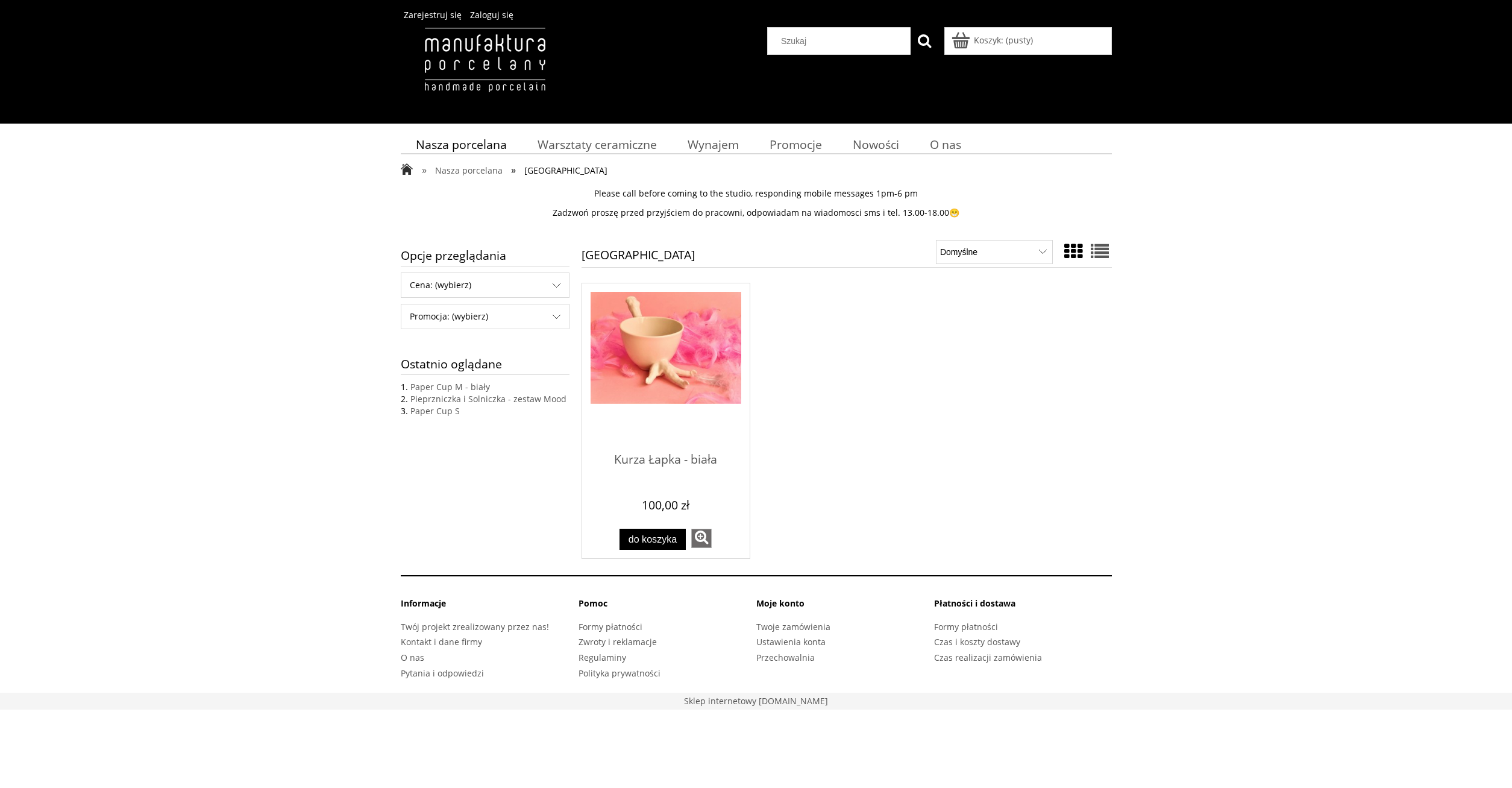
click at [649, 358] on img "Przejdź do produktu Kurza Łapka - biała" at bounding box center [666, 348] width 151 height 113
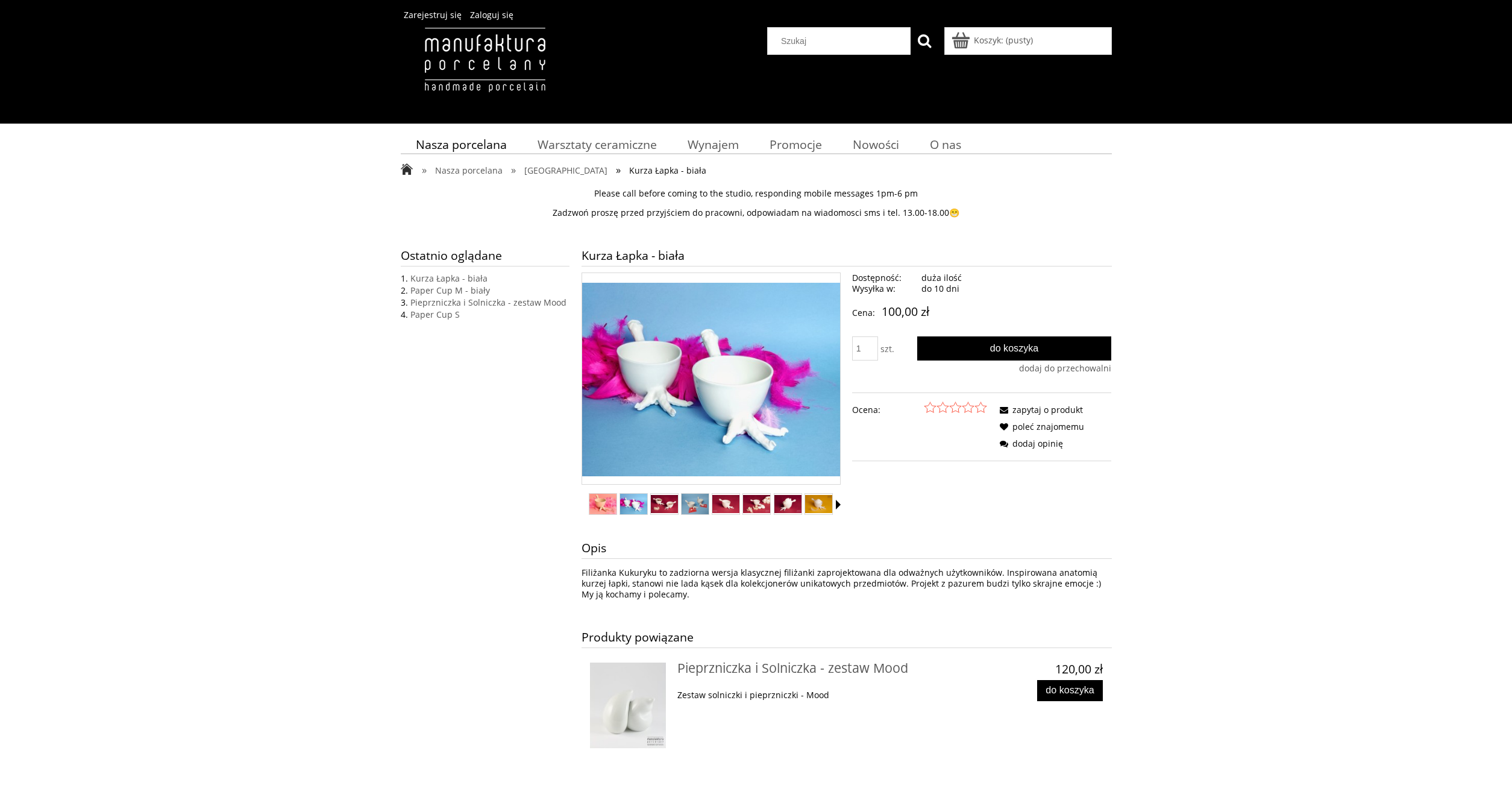
click at [633, 503] on img "Miniaturka 2 z 12. 1611848133040 (1).jpg. Naciśnij Enter lub spację, aby otworz…" at bounding box center [633, 504] width 27 height 21
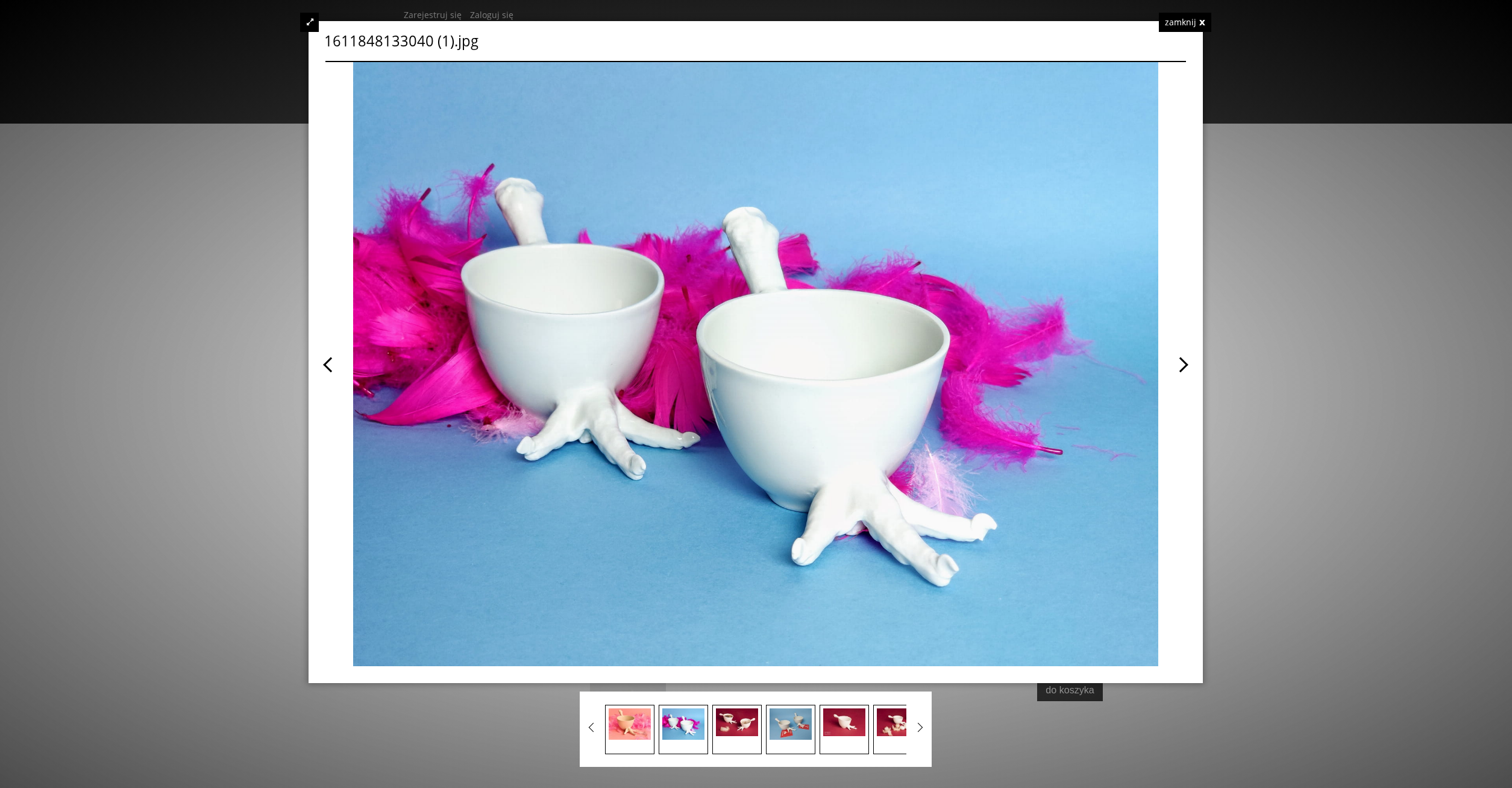
click at [1180, 364] on span at bounding box center [970, 364] width 430 height 604
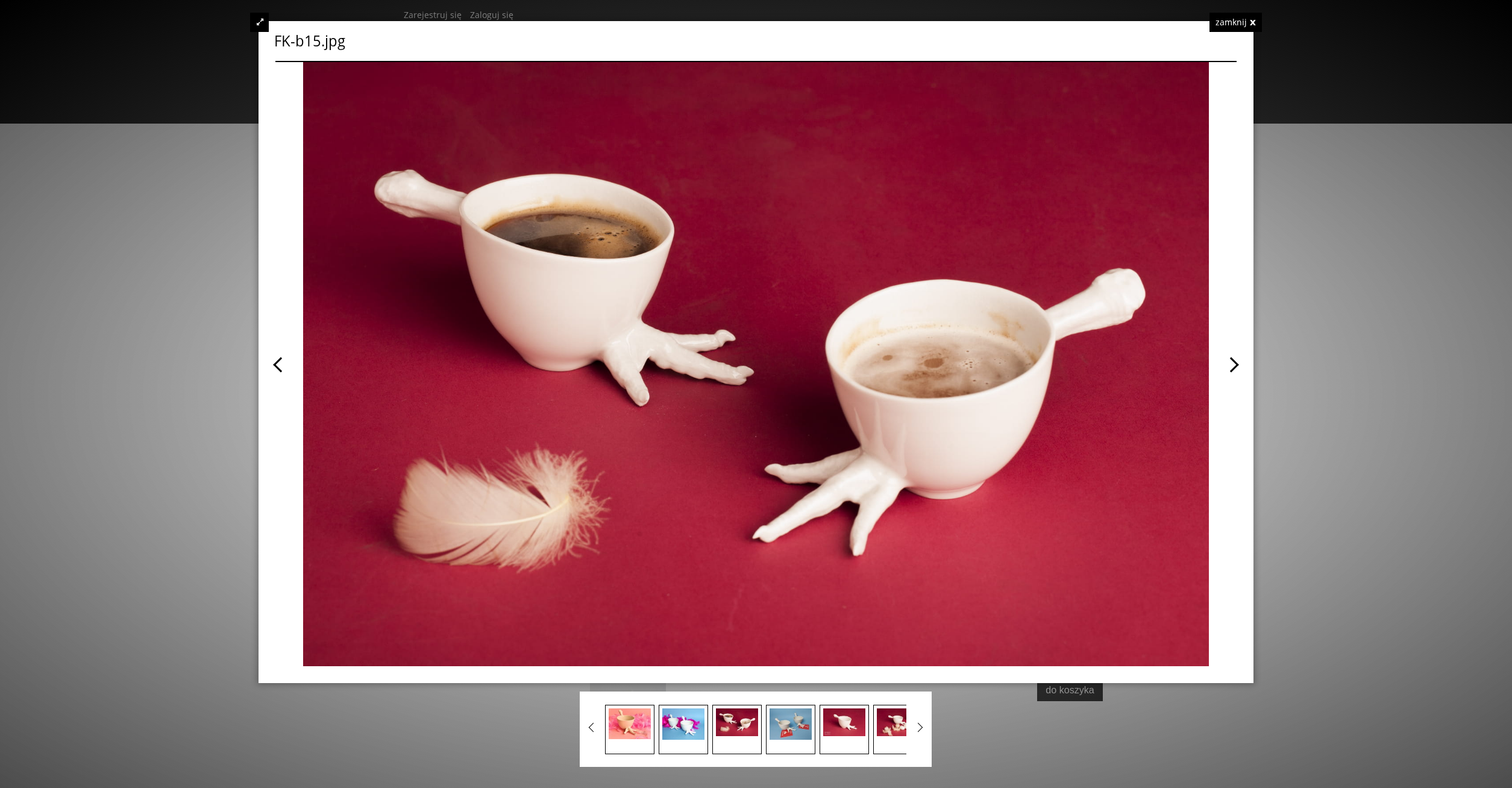
click at [1237, 362] on div "FK-b15.jpg zamknij" at bounding box center [756, 352] width 995 height 662
click at [1235, 365] on span at bounding box center [996, 364] width 480 height 604
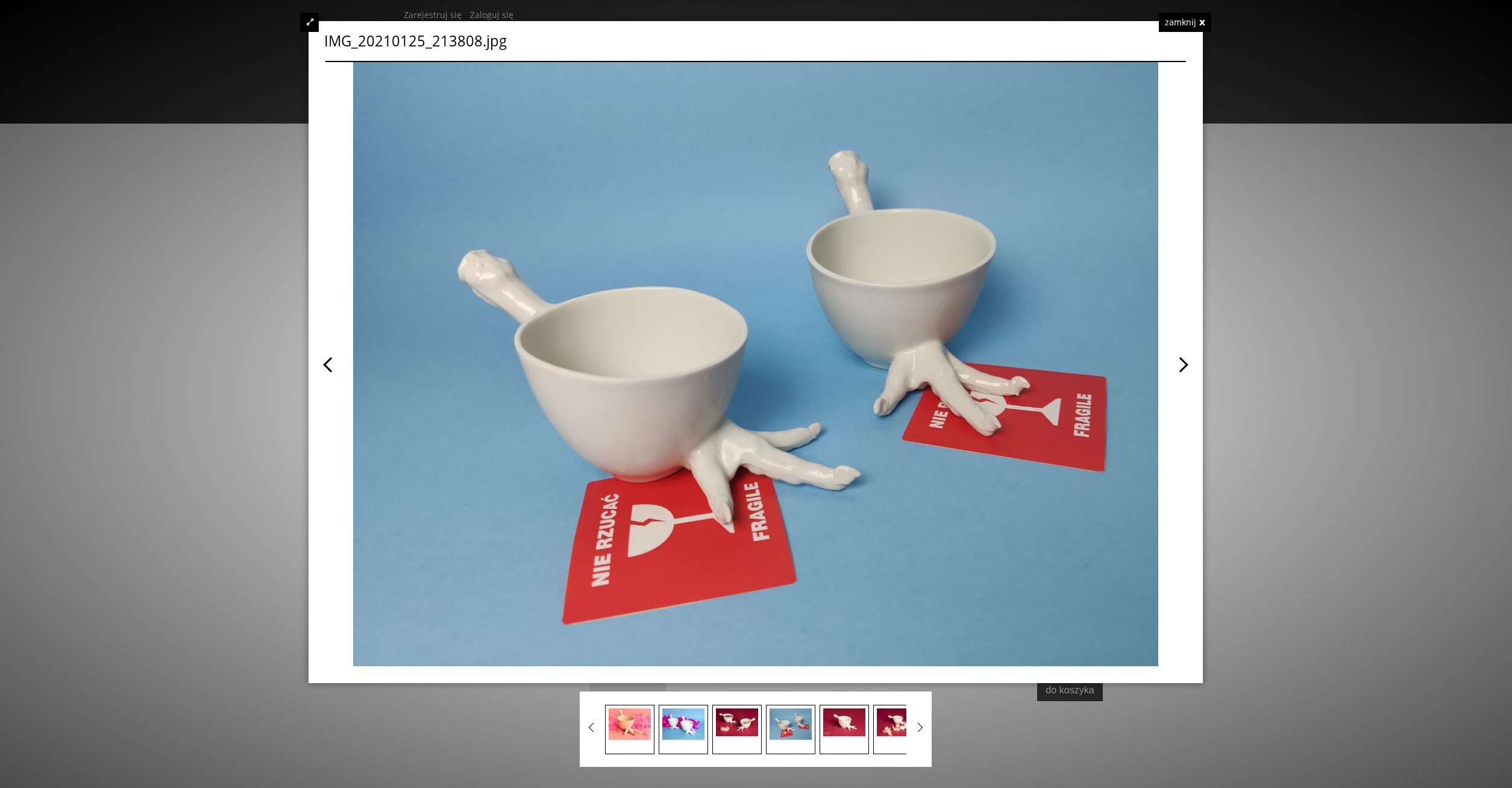
click at [1234, 367] on div at bounding box center [756, 394] width 1512 height 788
click at [1202, 21] on div "zamknij" at bounding box center [1185, 22] width 52 height 19
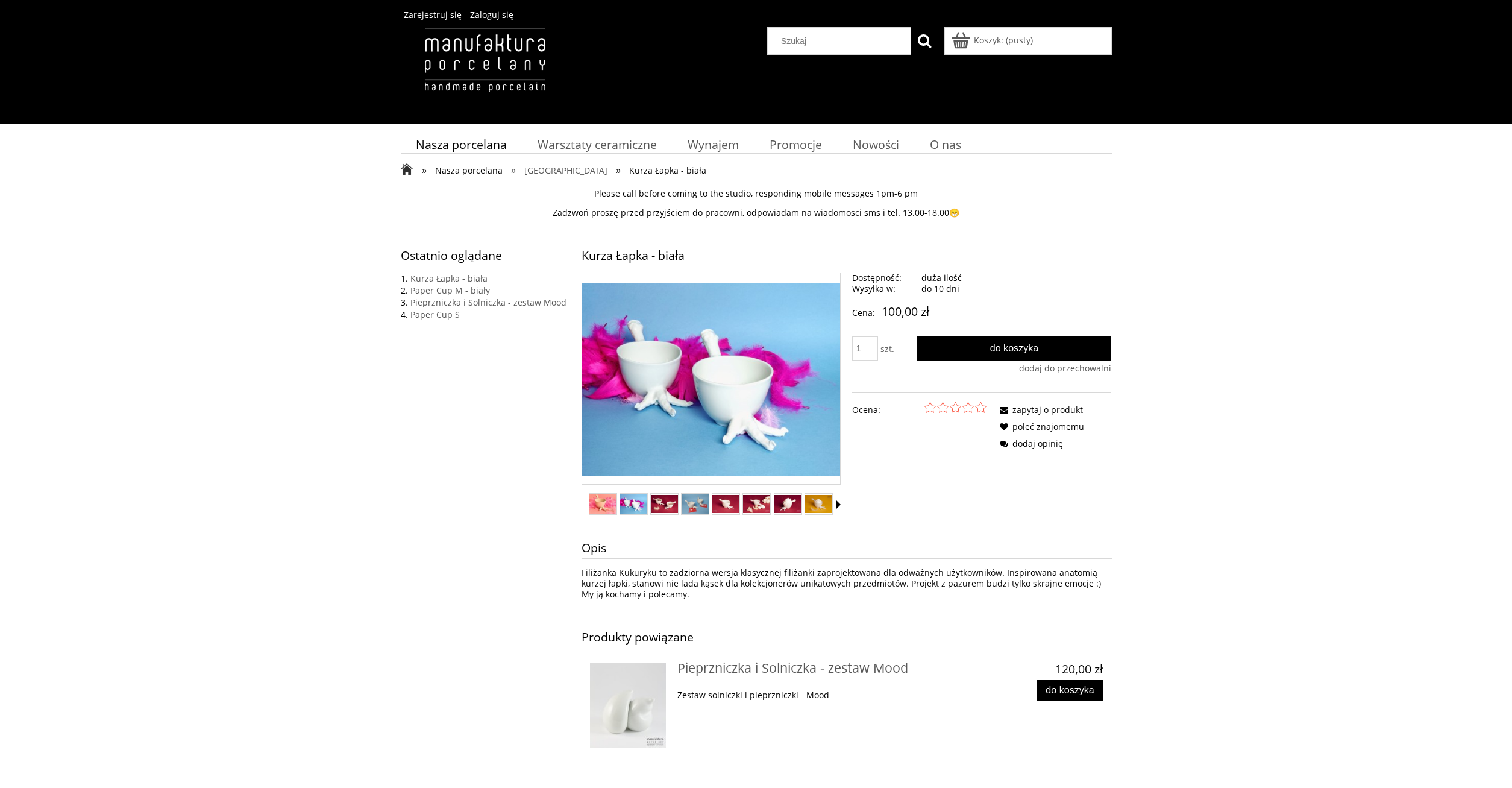
click at [477, 167] on span "Nasza porcelana" at bounding box center [469, 170] width 67 height 12
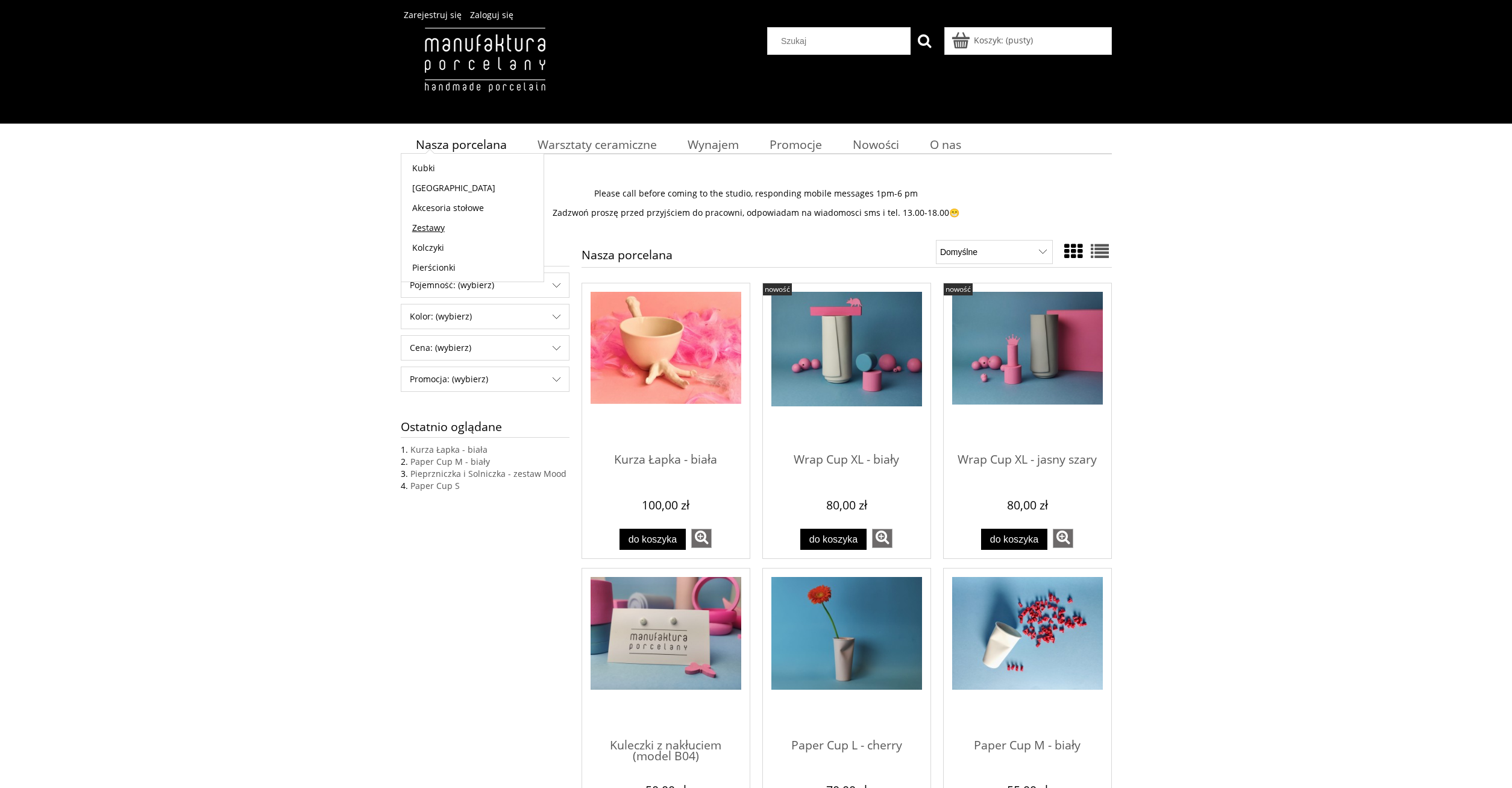
click at [432, 227] on span "Zestawy" at bounding box center [428, 227] width 32 height 12
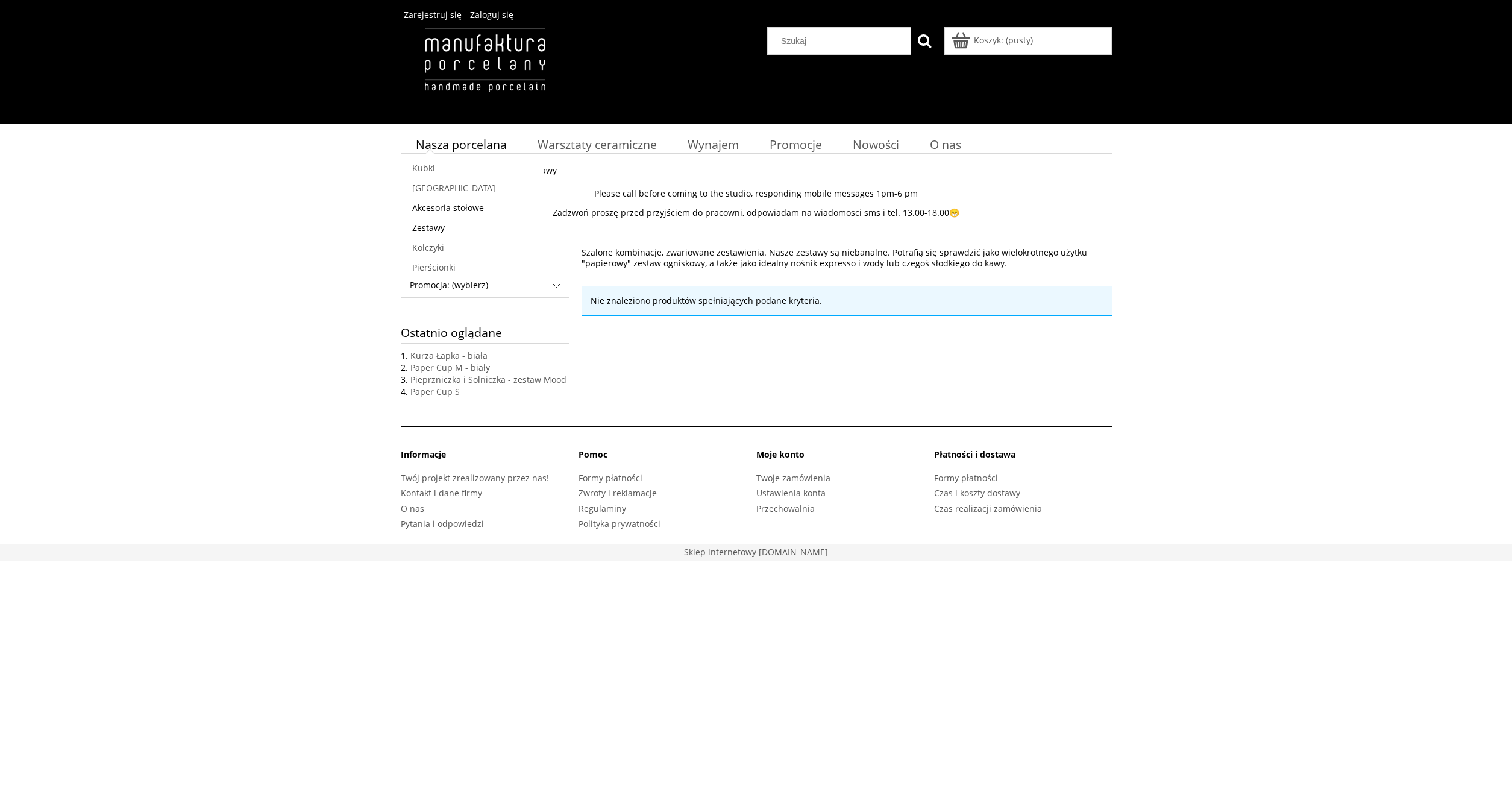
click at [445, 205] on span "Akcesoria stołowe" at bounding box center [448, 207] width 71 height 12
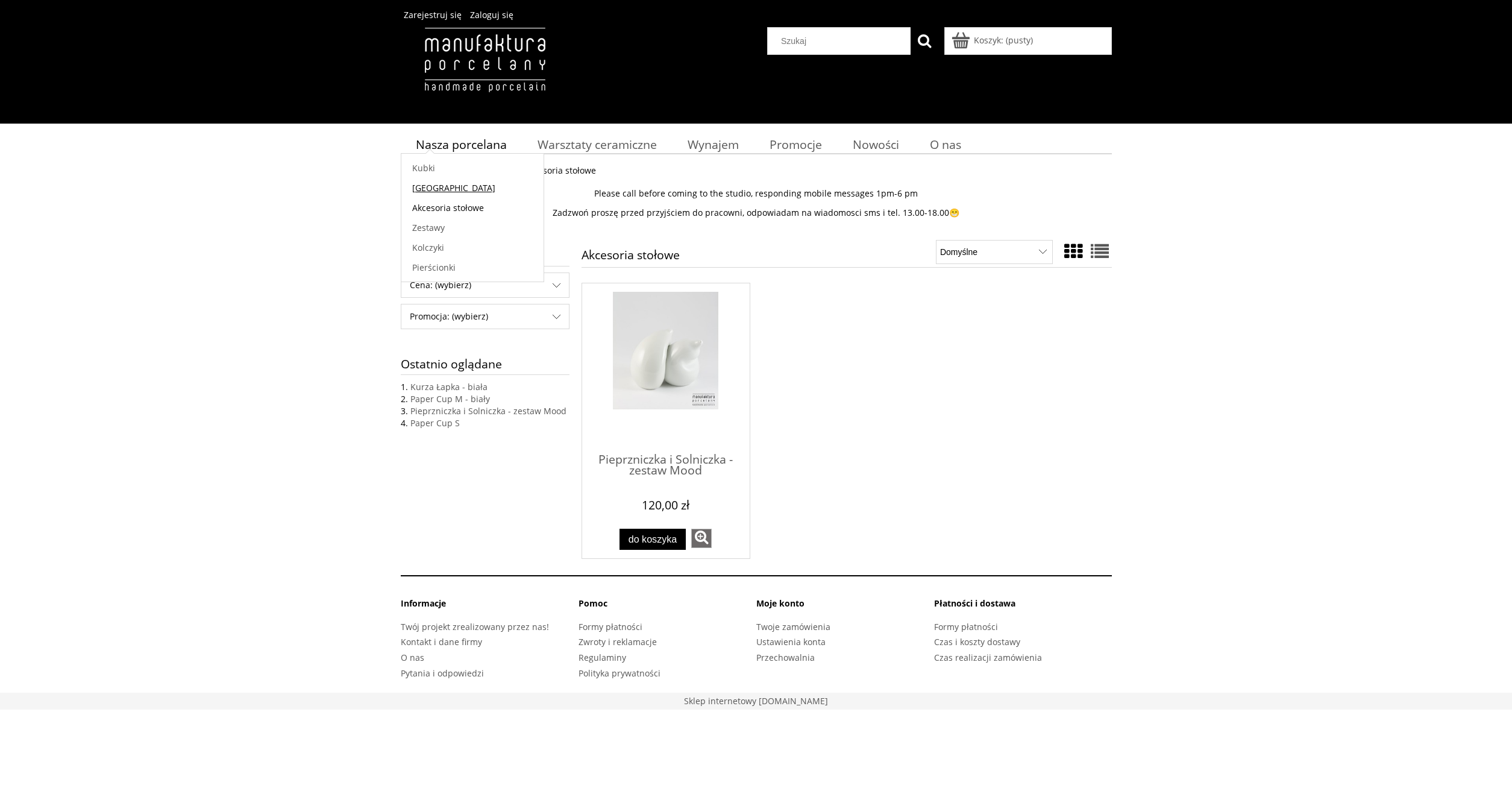
click at [431, 187] on span "[GEOGRAPHIC_DATA]" at bounding box center [454, 187] width 83 height 12
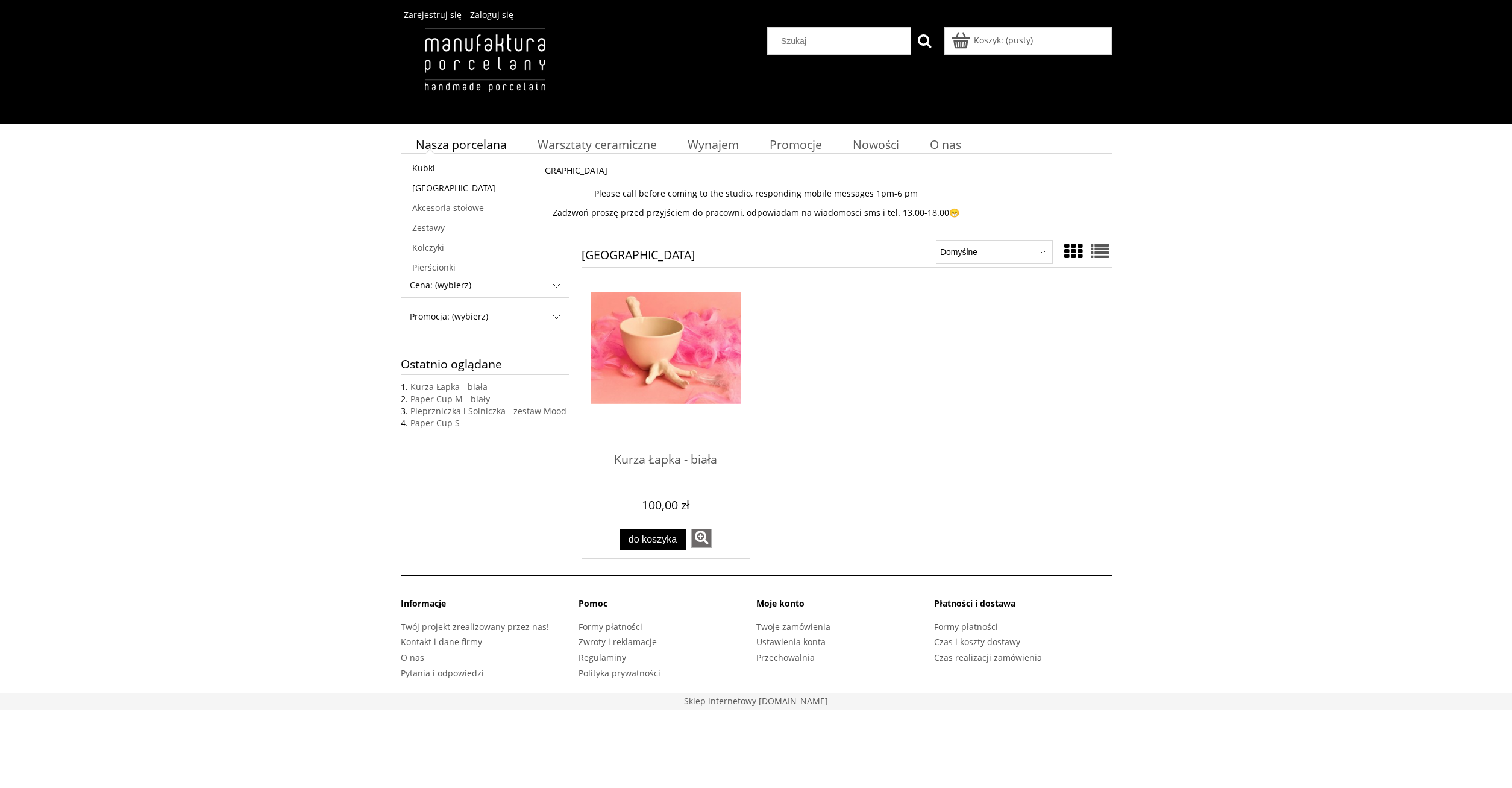
click at [428, 166] on span "Kubki" at bounding box center [423, 167] width 23 height 12
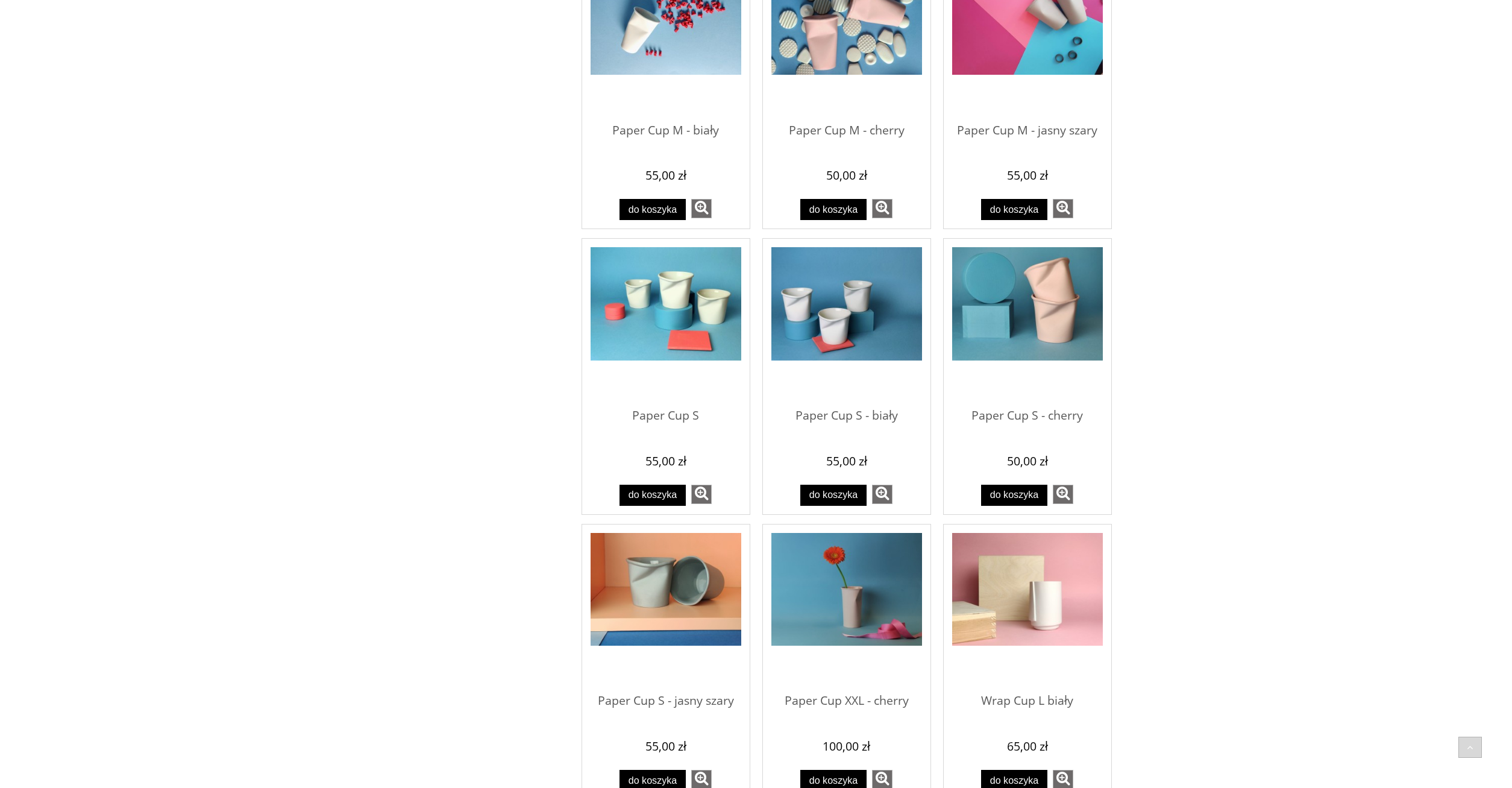
scroll to position [491, 0]
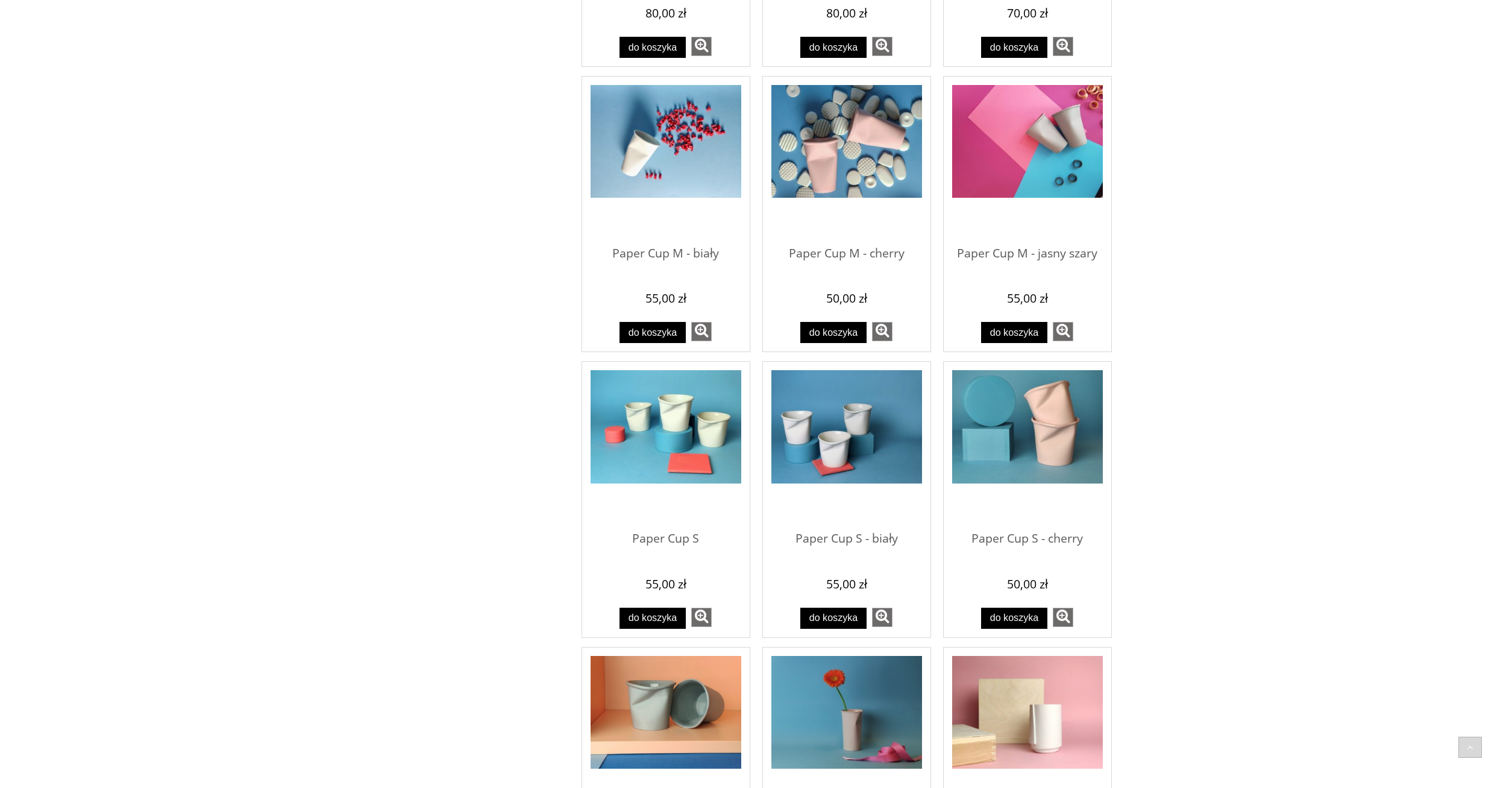
click at [639, 148] on img "Przejdź do produktu Paper Cup M - biały" at bounding box center [666, 141] width 151 height 113
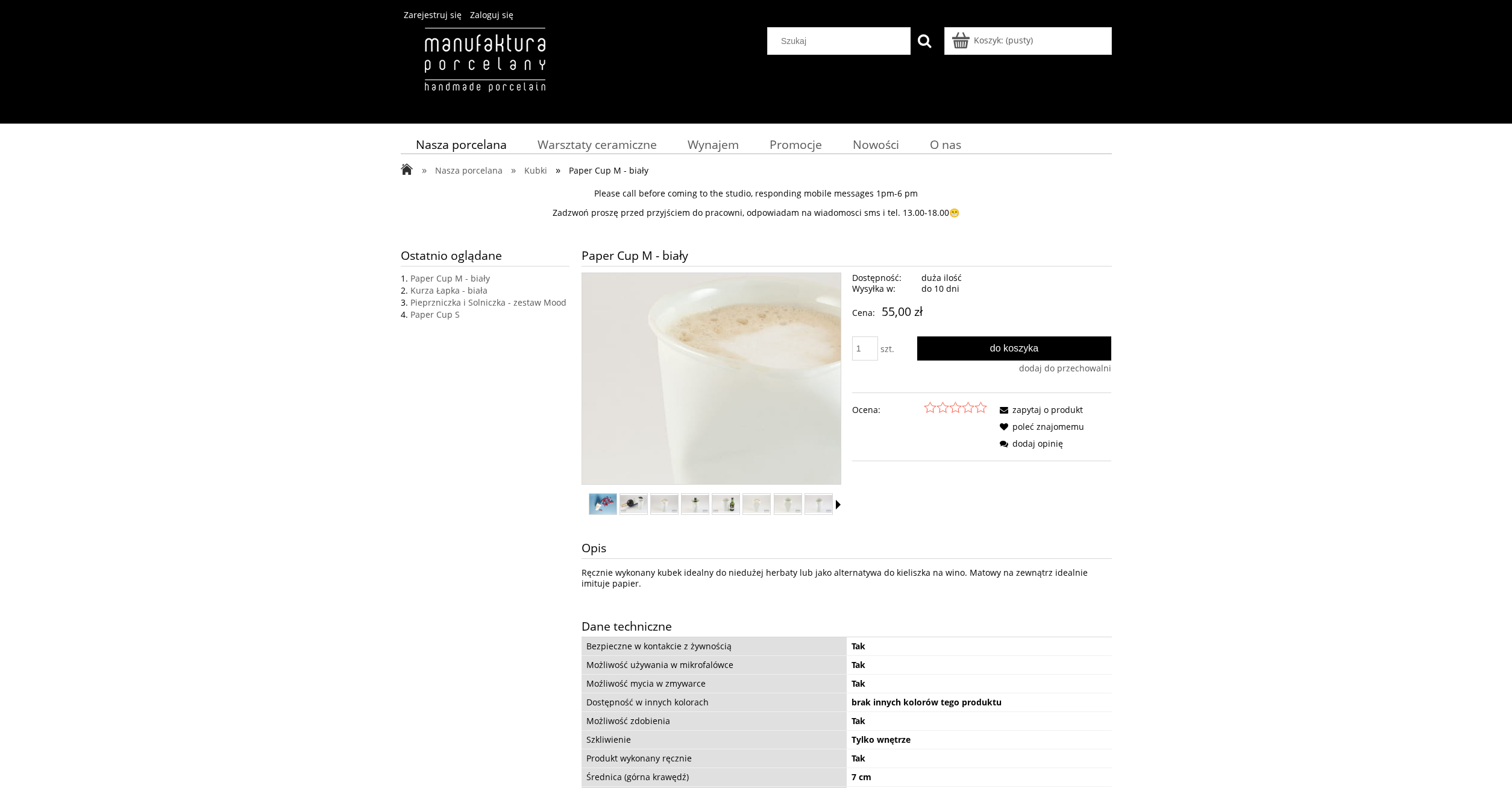
click at [700, 363] on img at bounding box center [770, 437] width 771 height 514
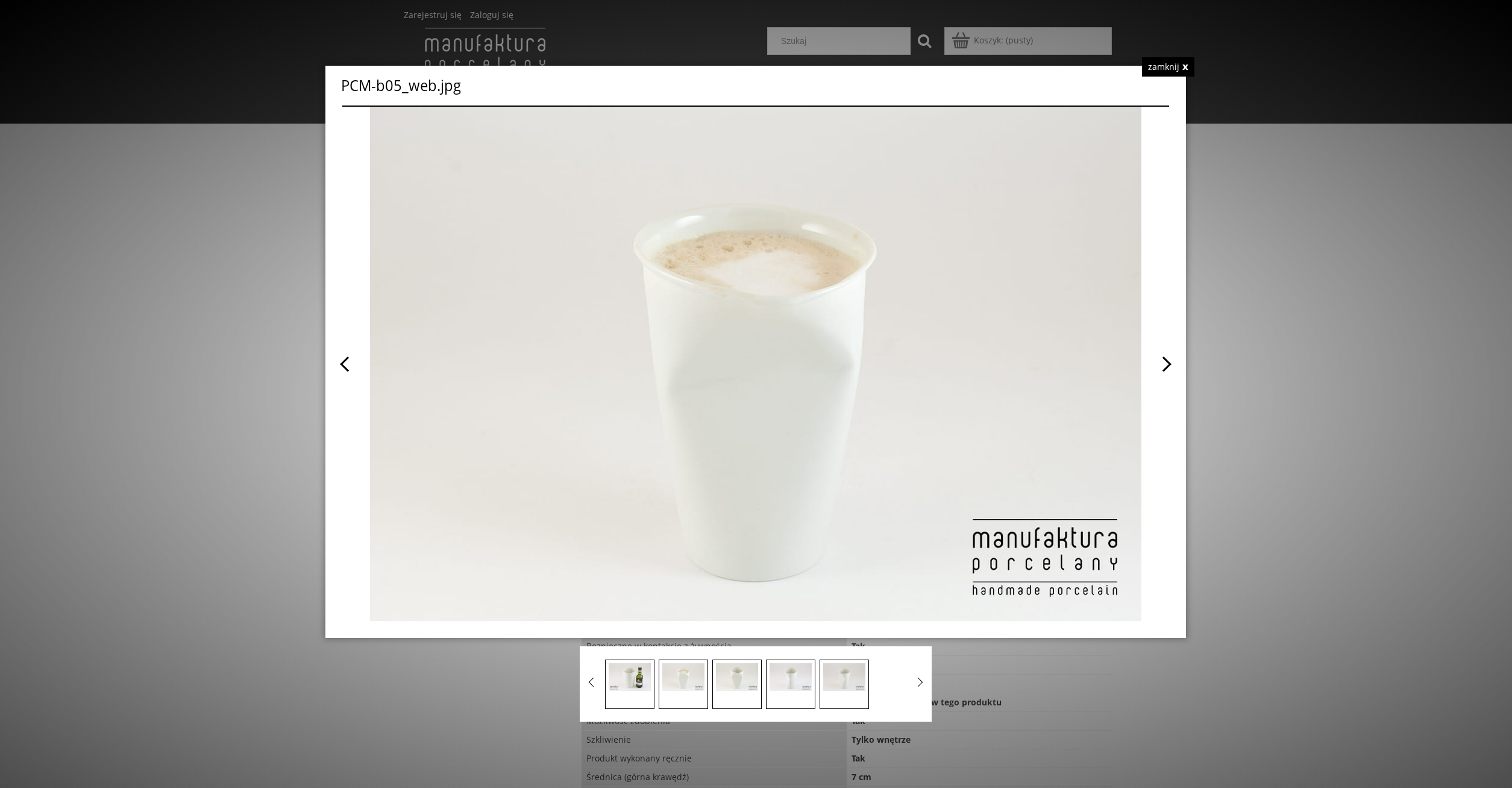
click at [1166, 367] on span at bounding box center [962, 363] width 413 height 514
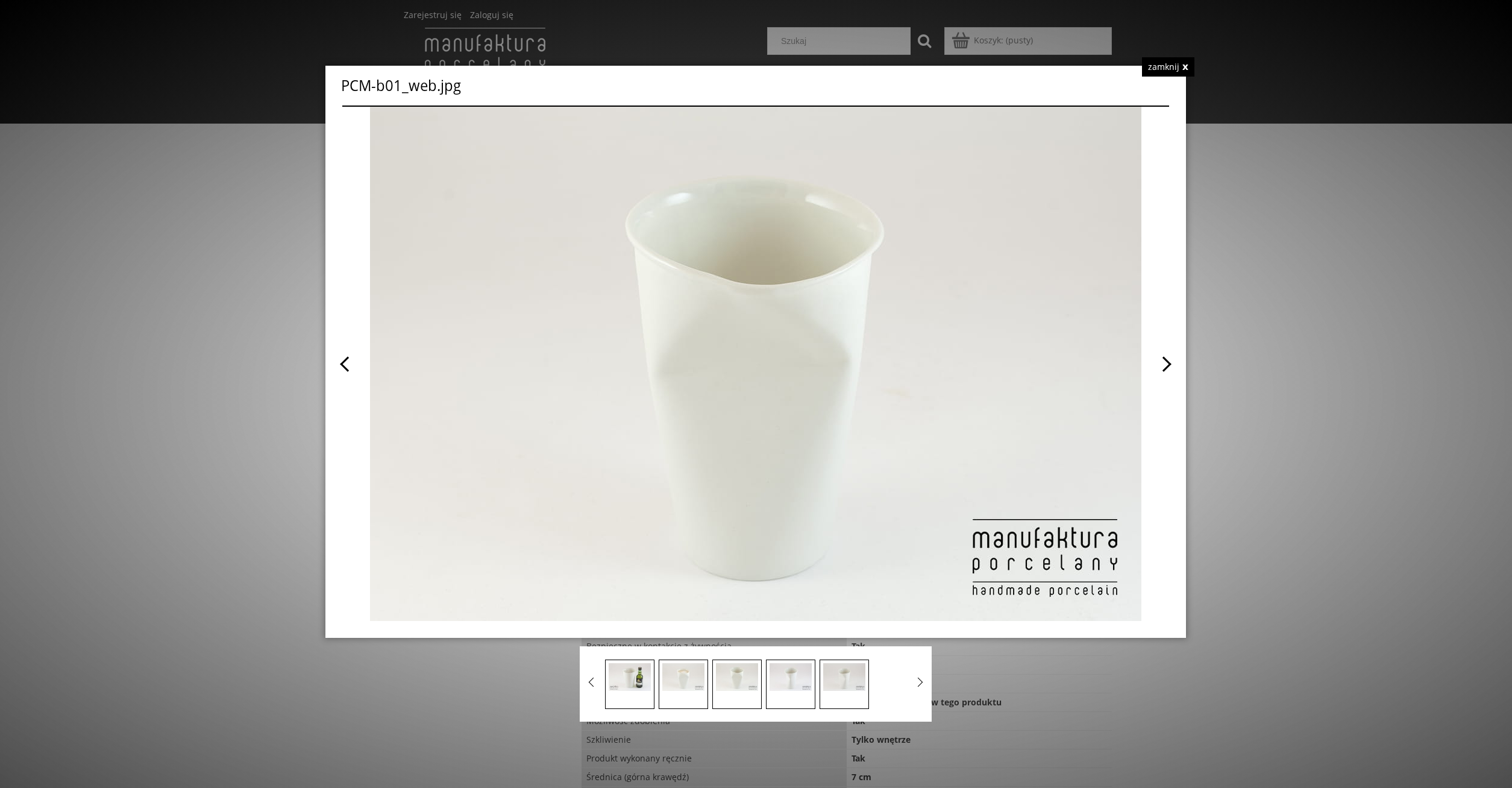
click at [1166, 367] on span at bounding box center [962, 363] width 413 height 514
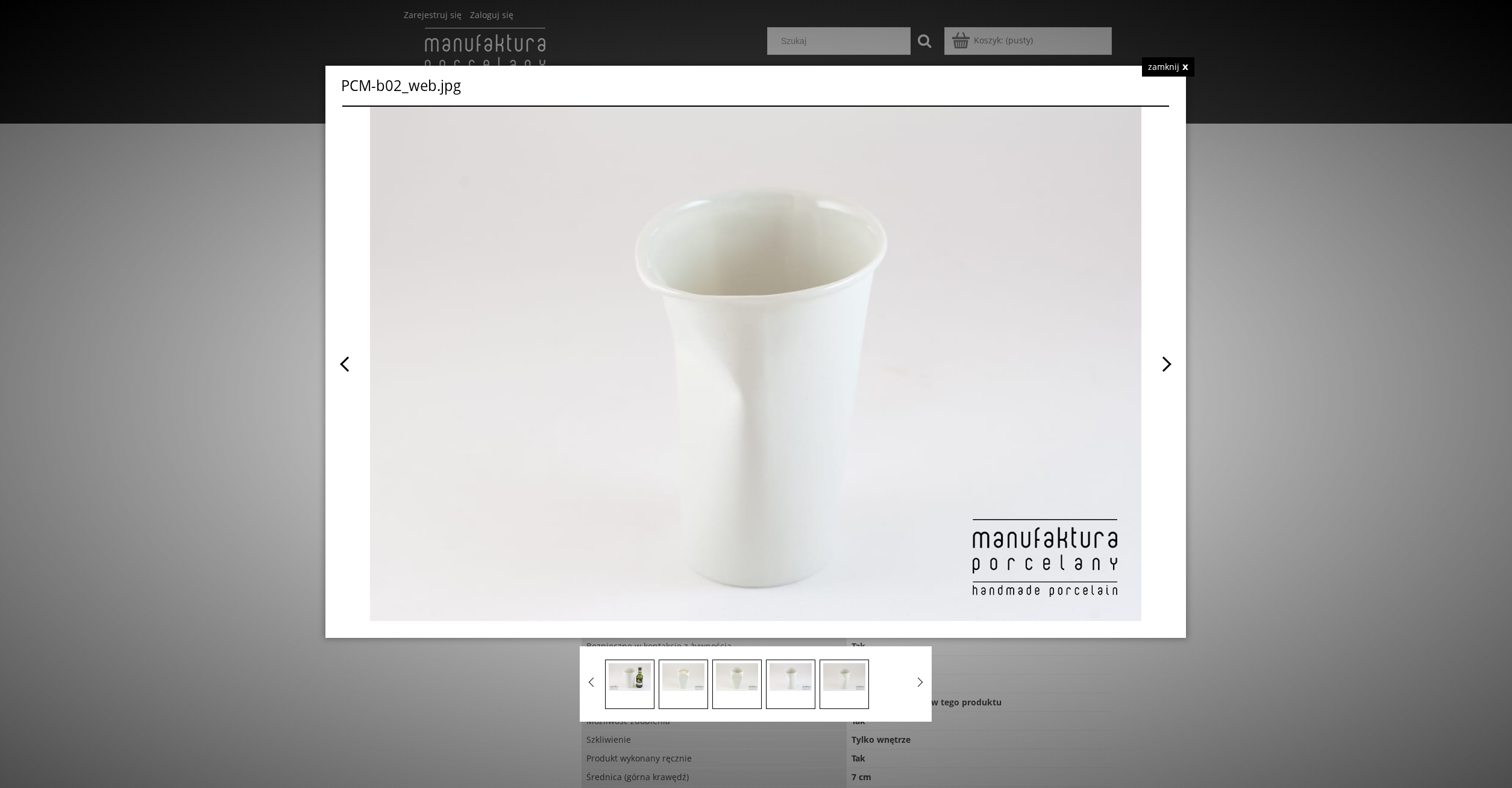
click at [1166, 367] on span at bounding box center [962, 363] width 413 height 514
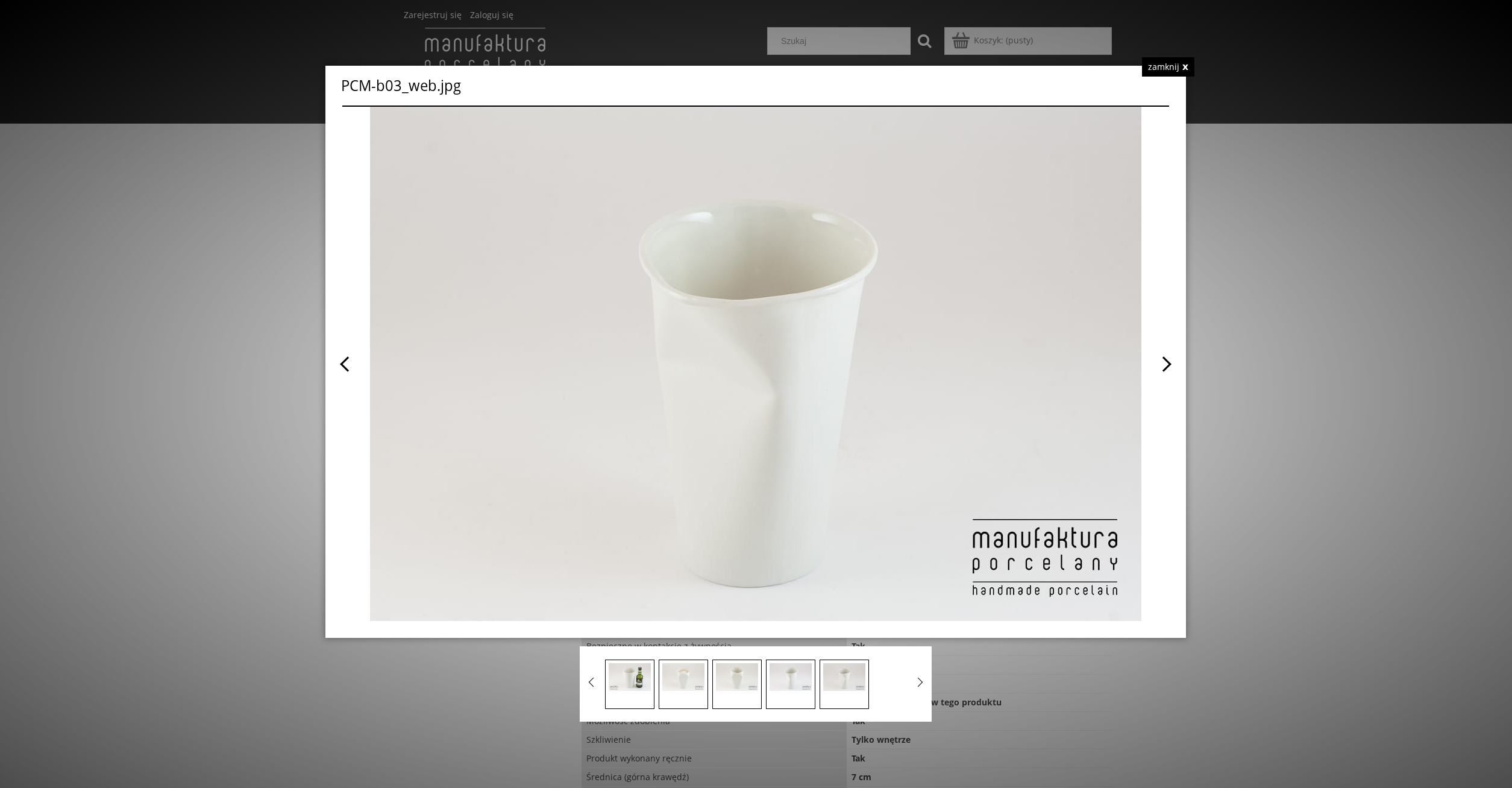
click at [1166, 367] on span at bounding box center [962, 363] width 413 height 514
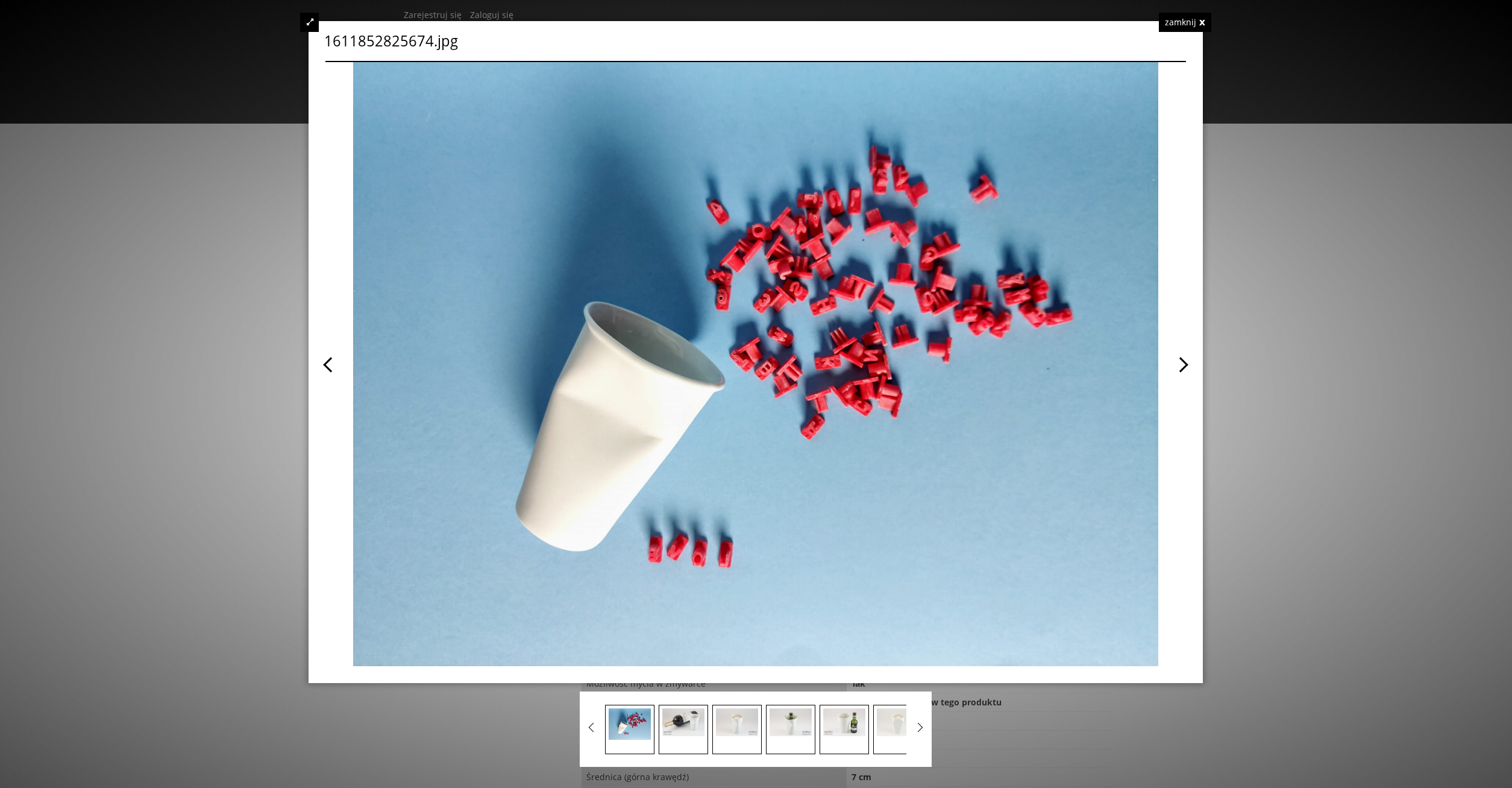
click at [1203, 21] on div "zamknij" at bounding box center [1185, 22] width 52 height 19
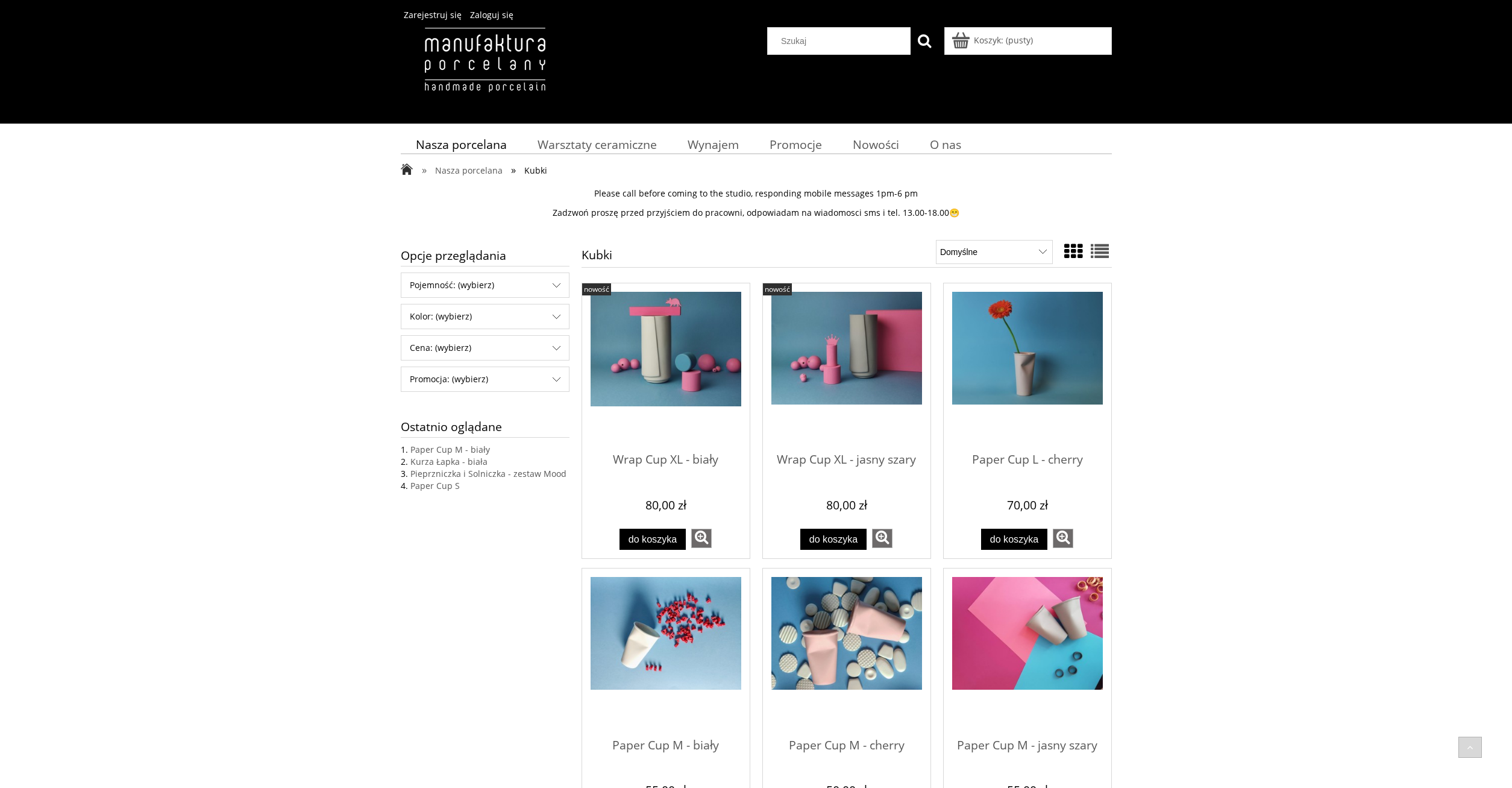
scroll to position [491, 0]
